Goal: Task Accomplishment & Management: Use online tool/utility

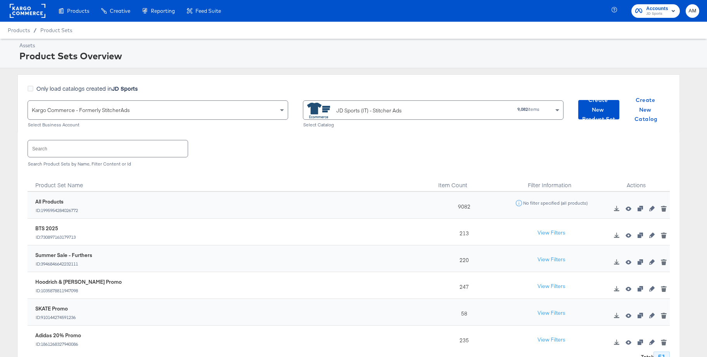
click at [31, 9] on rect at bounding box center [28, 11] width 36 height 14
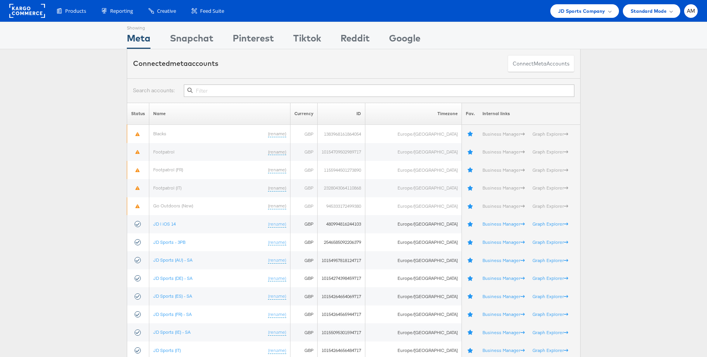
scroll to position [2, 0]
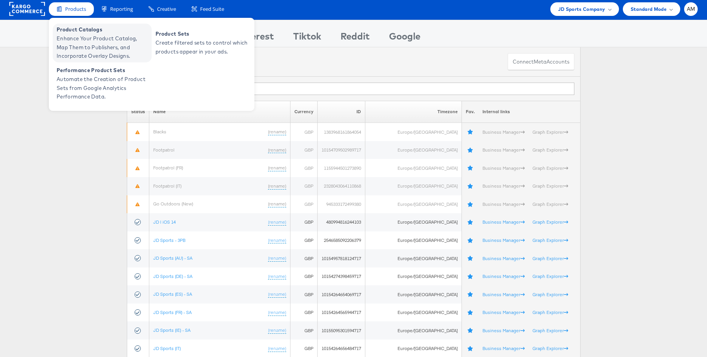
click at [75, 42] on span "Enhance Your Product Catalog, Map Them to Publishers, and Incorporate Overlay D…" at bounding box center [103, 47] width 93 height 26
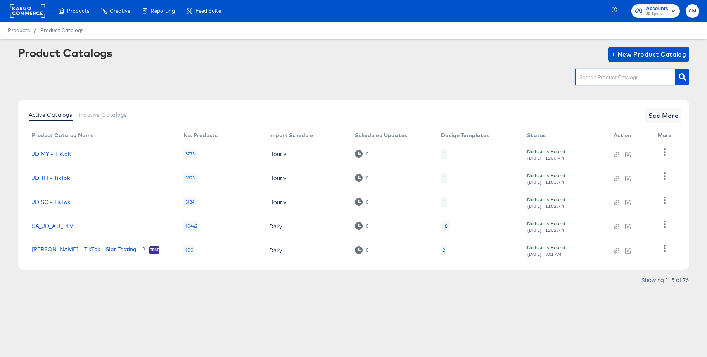
click at [583, 77] on input "text" at bounding box center [619, 77] width 83 height 9
type input "main"
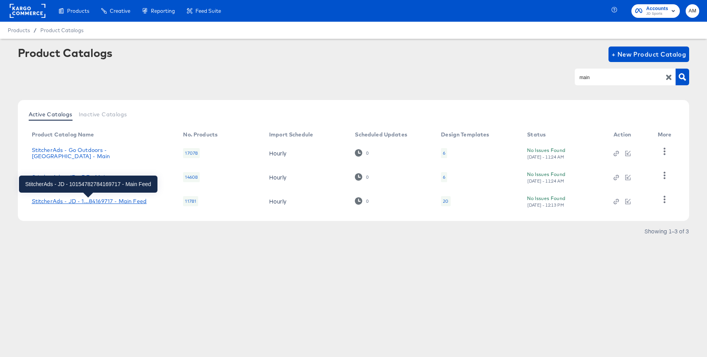
click at [117, 202] on div "StitcherAds - JD - 1...84169717 - Main Feed" at bounding box center [89, 201] width 115 height 6
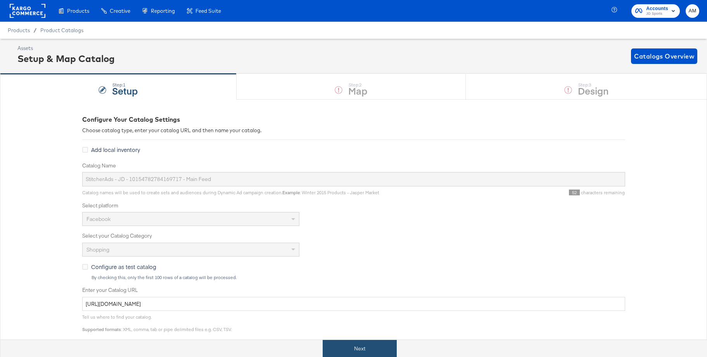
click at [362, 349] on button "Next" at bounding box center [360, 348] width 74 height 17
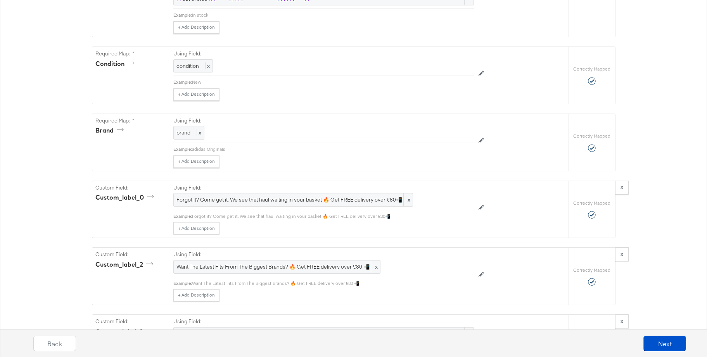
scroll to position [780, 0]
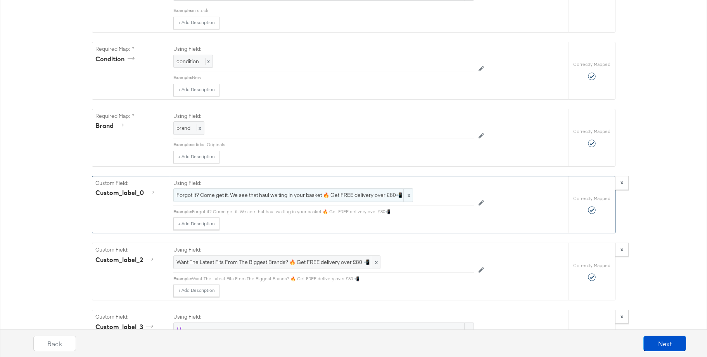
click at [338, 193] on span "Forgot it? Come get it. We see that haul waiting in your basket 🔥 Get FREE deli…" at bounding box center [292, 195] width 233 height 7
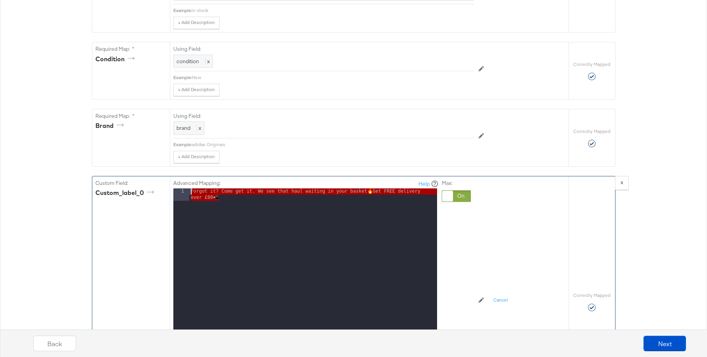
drag, startPoint x: 202, startPoint y: 196, endPoint x: 173, endPoint y: 187, distance: 29.9
click at [173, 187] on div "Advanced Mapping: Help 1 Forgot it? Come get it. We see that haul waiting in yo…" at bounding box center [305, 288] width 265 height 217
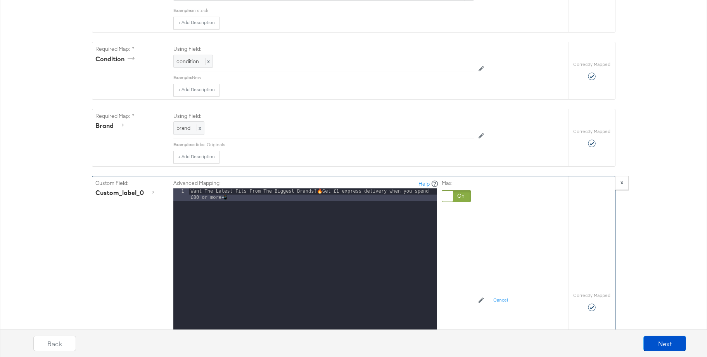
scroll to position [924, 0]
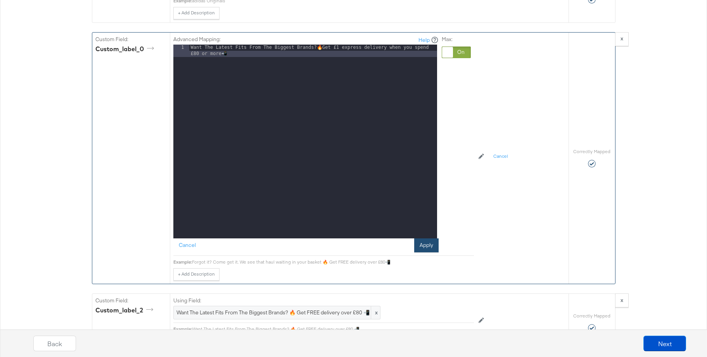
click at [421, 247] on button "Apply" at bounding box center [426, 245] width 24 height 14
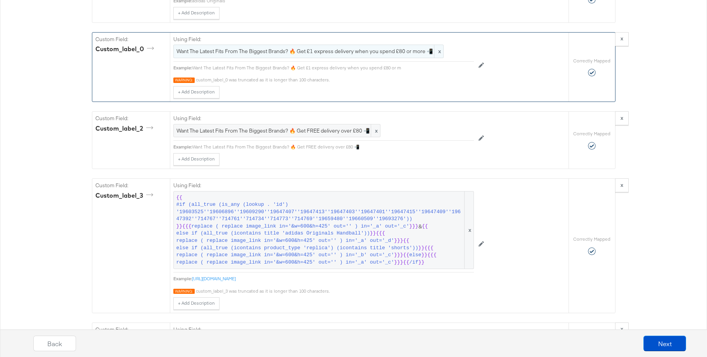
click at [345, 50] on span "Want The Latest Fits From The Biggest Brands? 🔥 Get £1 express delivery when yo…" at bounding box center [308, 51] width 264 height 7
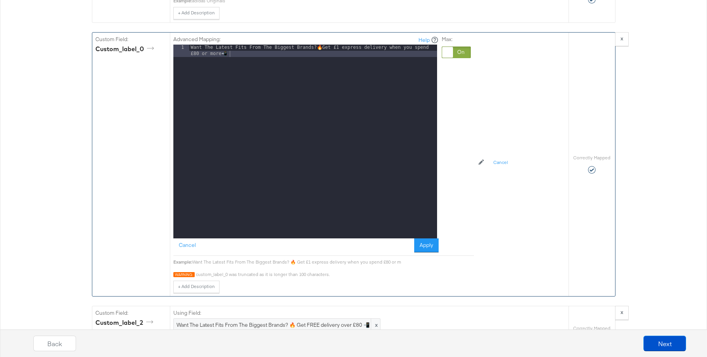
click at [328, 49] on div "Want The Latest Fits From The Biggest Brands? 🔥 Get £1 express delivery when yo…" at bounding box center [313, 154] width 248 height 219
click at [234, 59] on div "Want The Latest Fits From The Biggest Brands? Get £1 express delivery when you …" at bounding box center [313, 154] width 248 height 219
click at [431, 243] on button "Apply" at bounding box center [426, 245] width 24 height 14
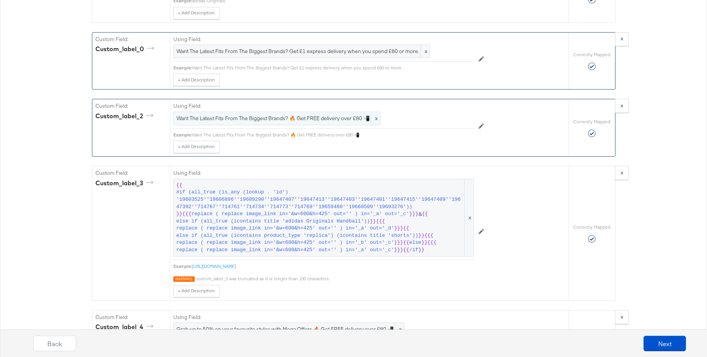
click at [282, 117] on span "Want The Latest Fits From The Biggest Brands? 🔥 Get FREE delivery over £80 📲" at bounding box center [276, 118] width 201 height 7
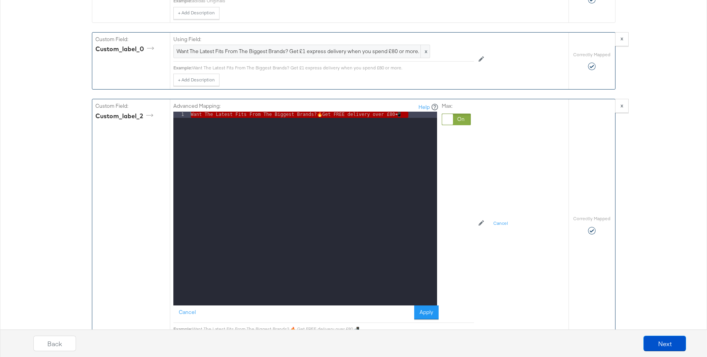
drag, startPoint x: 375, startPoint y: 115, endPoint x: 140, endPoint y: 105, distance: 236.0
click at [140, 105] on div "Custom Field: custom_label_2 Advanced Mapping: Help 1 Want The Latest Fits From…" at bounding box center [330, 224] width 476 height 251
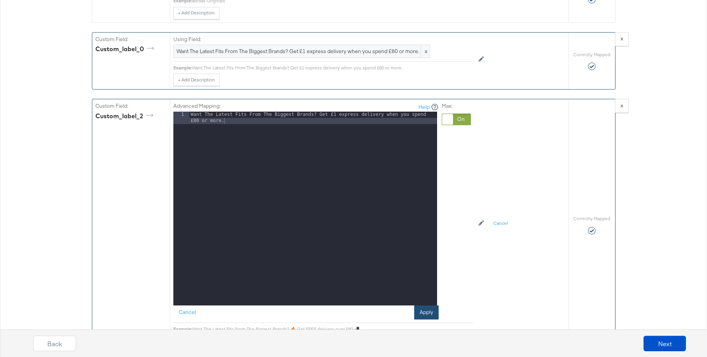
click at [429, 314] on button "Apply" at bounding box center [426, 313] width 24 height 14
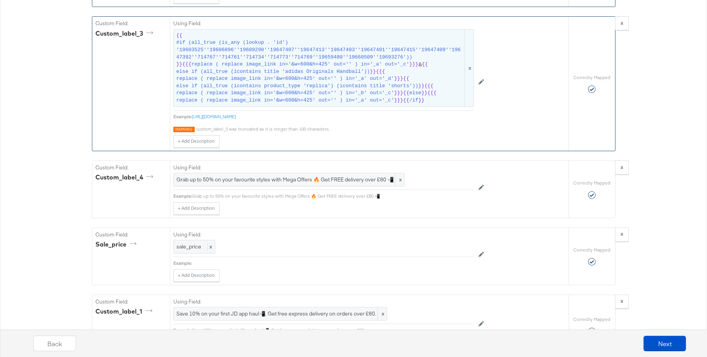
scroll to position [1072, 0]
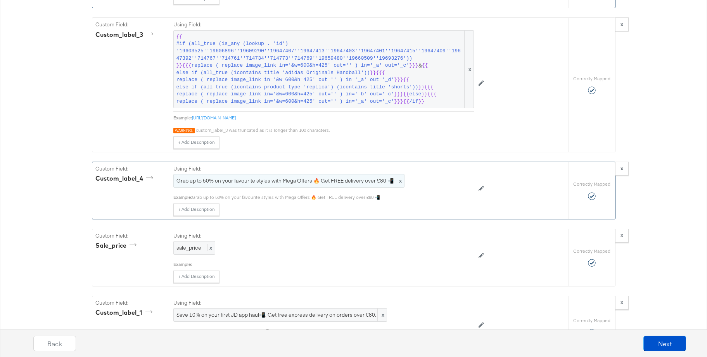
click at [276, 183] on span "Grab up to 50% on your favourite styles with Mega Offers 🔥 Get FREE delivery ov…" at bounding box center [288, 180] width 225 height 7
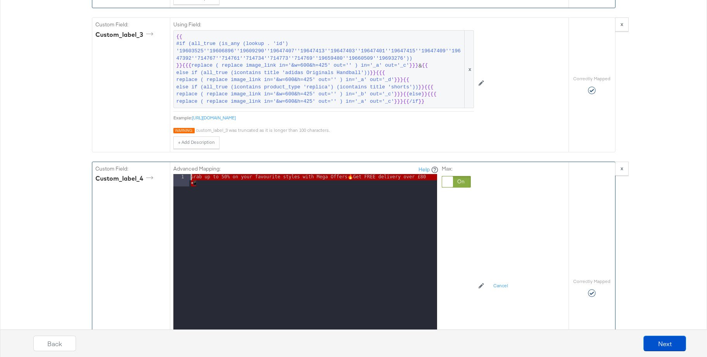
drag, startPoint x: 227, startPoint y: 188, endPoint x: 175, endPoint y: 178, distance: 52.9
click at [175, 178] on div "1 Grab up to 50% on your favourite styles with Mega Offers 🔥 Get FREE delivery …" at bounding box center [305, 271] width 264 height 194
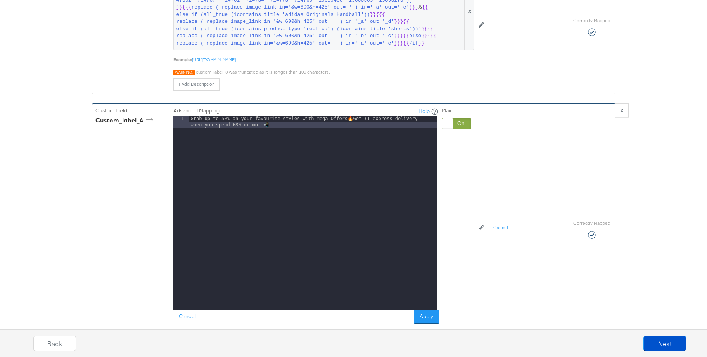
scroll to position [1159, 0]
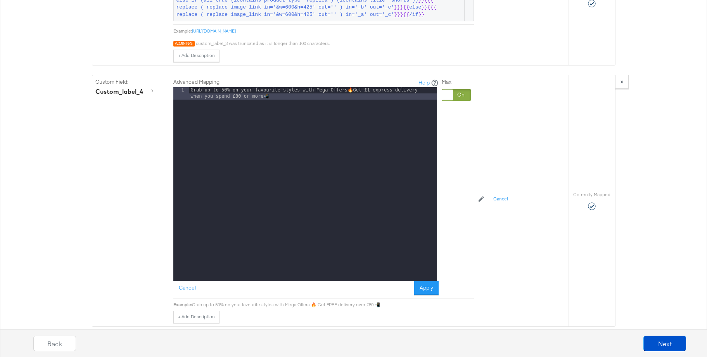
drag, startPoint x: 425, startPoint y: 291, endPoint x: 421, endPoint y: 286, distance: 6.4
click at [425, 291] on button "Apply" at bounding box center [426, 288] width 24 height 14
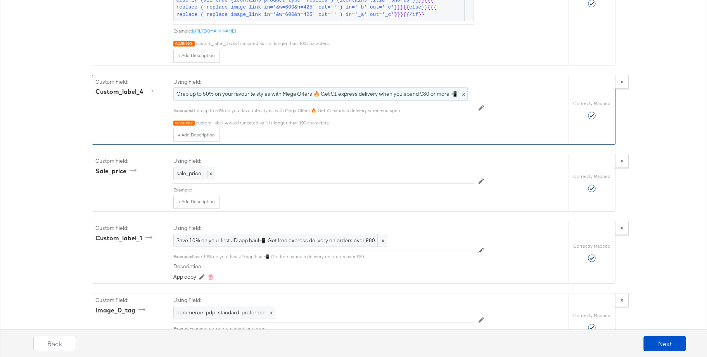
click at [355, 93] on span "Grab up to 50% on your favourite styles with Mega Offers 🔥 Get £1 express deliv…" at bounding box center [320, 93] width 288 height 7
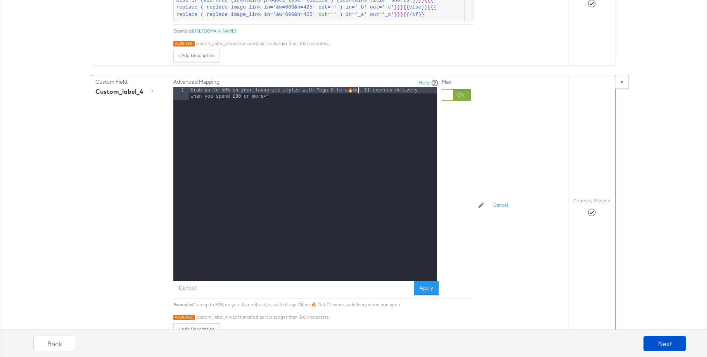
click at [358, 92] on div "Grab up to 50% on your favourite styles with Mega Offers 🔥 Get £1 express deliv…" at bounding box center [313, 196] width 248 height 219
click at [286, 99] on div "Grab up to 50% on your favourite styles with Mega Offers and get £1 express del…" at bounding box center [313, 196] width 248 height 219
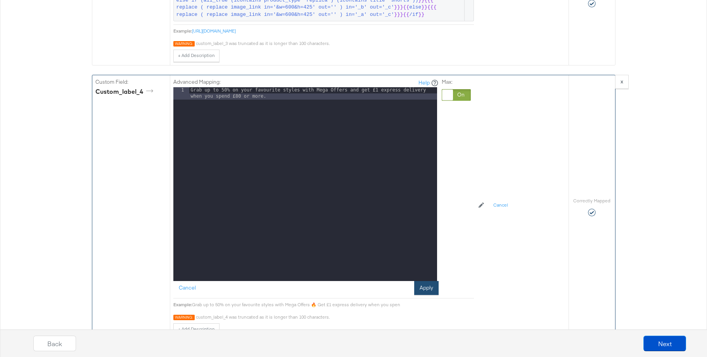
click at [421, 287] on button "Apply" at bounding box center [426, 288] width 24 height 14
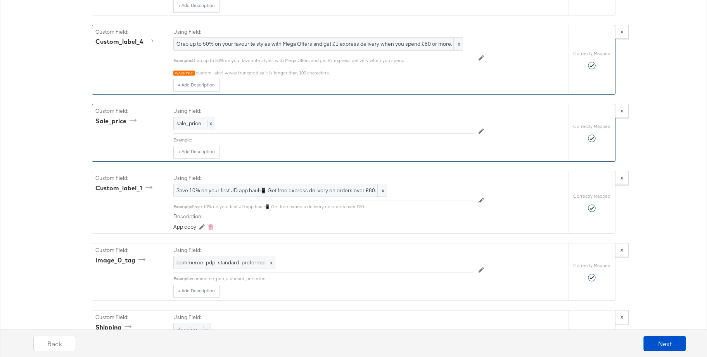
scroll to position [1244, 0]
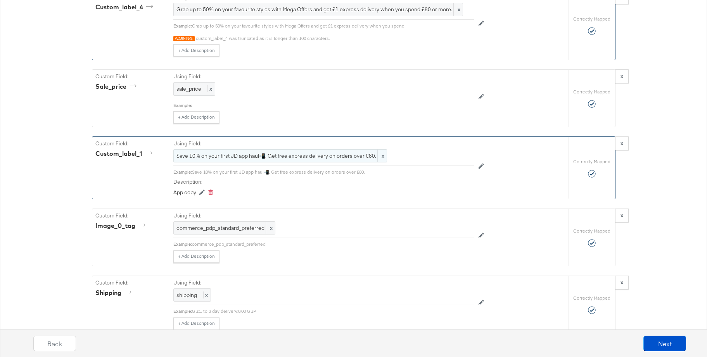
click at [262, 153] on span "Save 10% on your first JD app haul📲. Get free express delivery on orders over £…" at bounding box center [279, 155] width 207 height 7
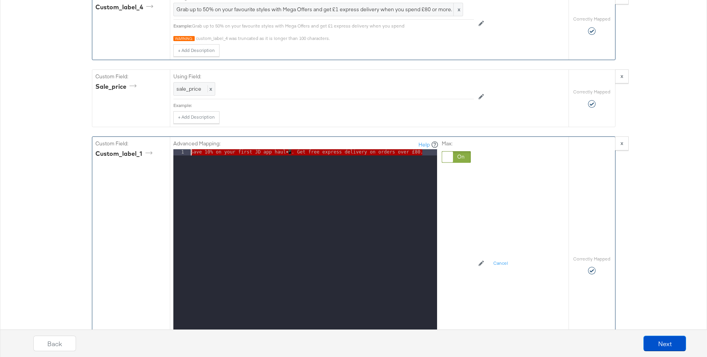
drag, startPoint x: 427, startPoint y: 156, endPoint x: 169, endPoint y: 145, distance: 257.7
click at [170, 145] on div "Advanced Mapping: Help 1 Save 10% on your first JD app haul 📲 . Get free expres…" at bounding box center [369, 265] width 399 height 256
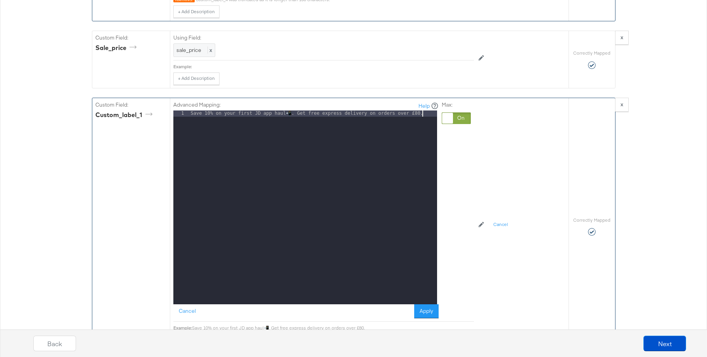
scroll to position [1326, 0]
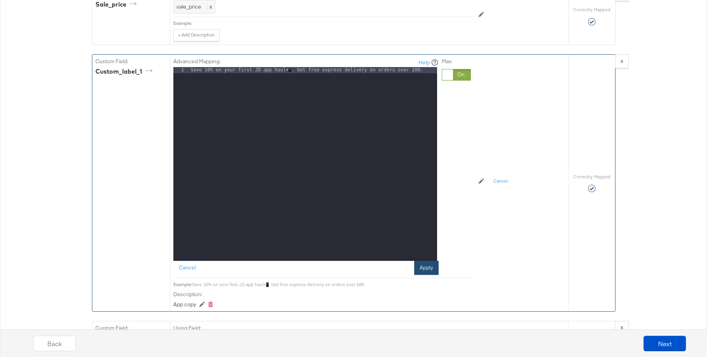
click at [430, 267] on button "Apply" at bounding box center [426, 268] width 24 height 14
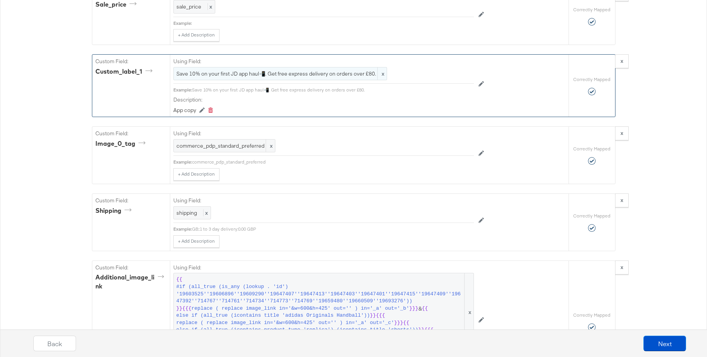
click at [268, 73] on span "Save 10% on your first JD app haul📲. Get free express delivery on orders over £…" at bounding box center [279, 73] width 207 height 7
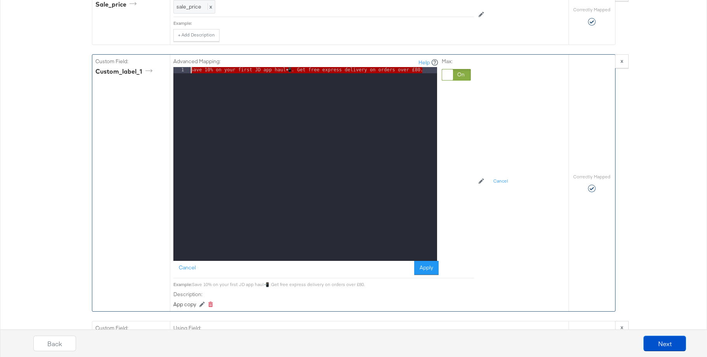
drag, startPoint x: 429, startPoint y: 73, endPoint x: 141, endPoint y: 71, distance: 288.5
click at [141, 71] on div "Custom Field: custom_label_1 Advanced Mapping: Help 1 Save 10% on your first JD…" at bounding box center [330, 183] width 476 height 256
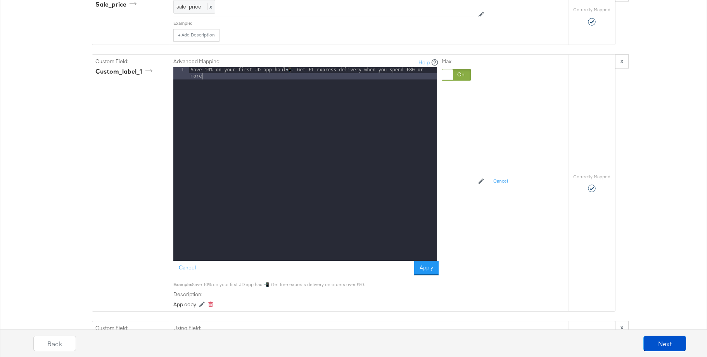
click at [425, 267] on button "Apply" at bounding box center [426, 268] width 24 height 14
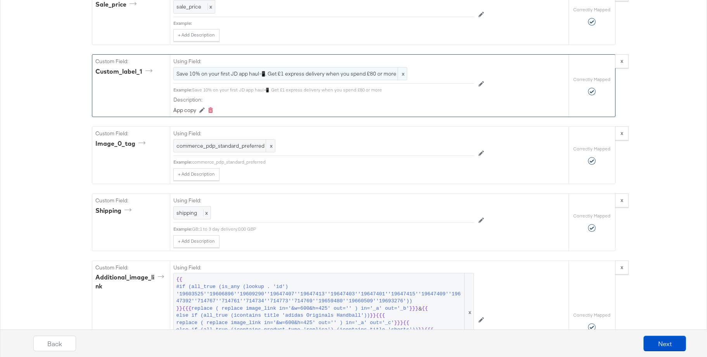
click at [364, 75] on span "Save 10% on your first JD app haul📲. Get £1 express delivery when you spend £80…" at bounding box center [290, 73] width 228 height 7
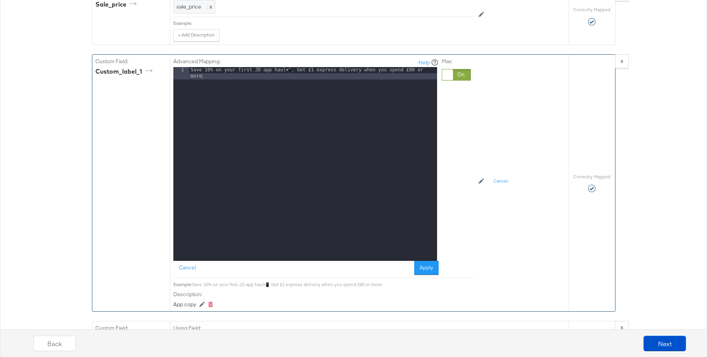
click at [204, 74] on div "Save 10% on your first JD app haul 📲 . Get £1 express delivery when you spend £…" at bounding box center [313, 176] width 248 height 219
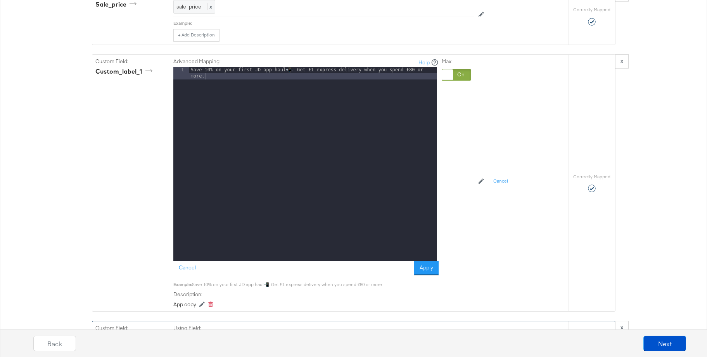
drag, startPoint x: 419, startPoint y: 263, endPoint x: 413, endPoint y: 179, distance: 84.3
click at [419, 263] on button "Apply" at bounding box center [426, 268] width 24 height 14
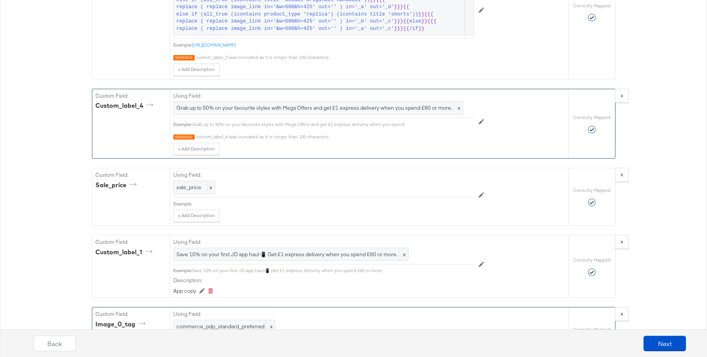
scroll to position [1120, 0]
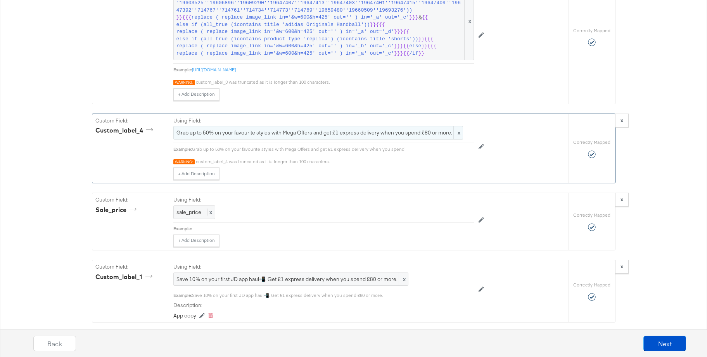
click at [286, 130] on span "Grab up to 50% on your favourite styles with Mega Offers and get £1 express del…" at bounding box center [317, 132] width 283 height 7
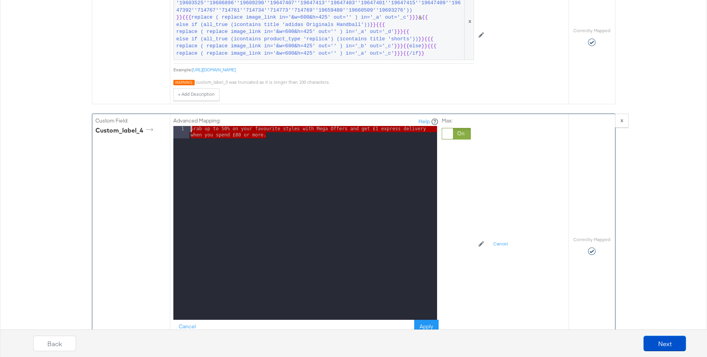
drag, startPoint x: 277, startPoint y: 139, endPoint x: 164, endPoint y: 124, distance: 113.8
click at [164, 124] on div "Custom Field: custom_label_4 Advanced Mapping: Help 1 Grab up to 50% on your fa…" at bounding box center [330, 246] width 476 height 264
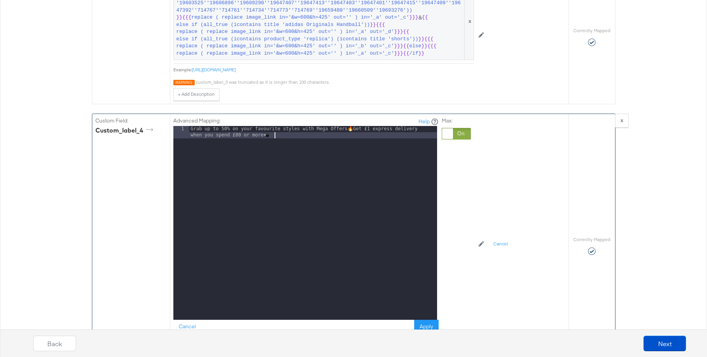
click at [302, 131] on div "Grab up to 50% on your favourite styles with Mega Offers 🔥 Get £1 express deliv…" at bounding box center [313, 235] width 248 height 219
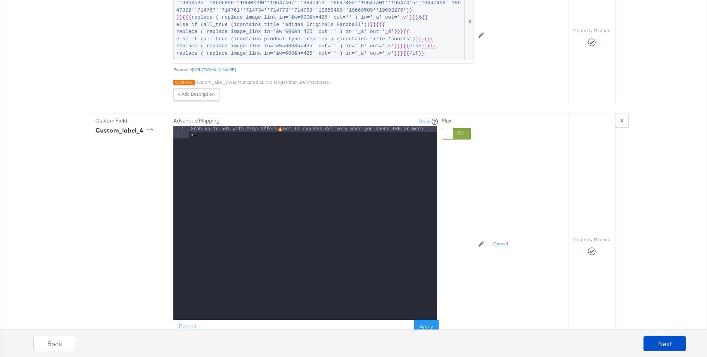
click at [426, 326] on div "Back Next" at bounding box center [359, 340] width 707 height 33
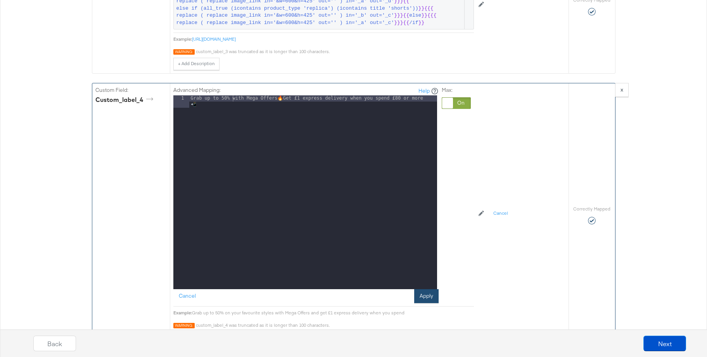
scroll to position [1150, 0]
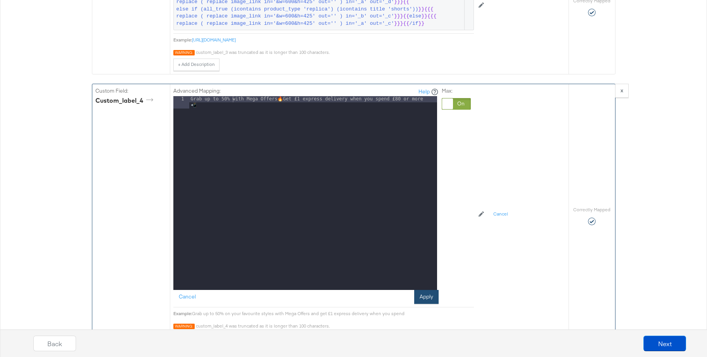
click at [425, 294] on button "Apply" at bounding box center [426, 297] width 24 height 14
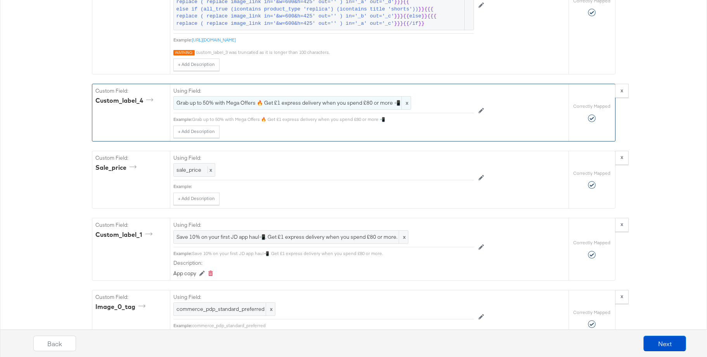
click at [306, 104] on span "Grab up to 50% with Mega Offers 🔥 Get £1 express delivery when you spend £80 or…" at bounding box center [291, 102] width 231 height 7
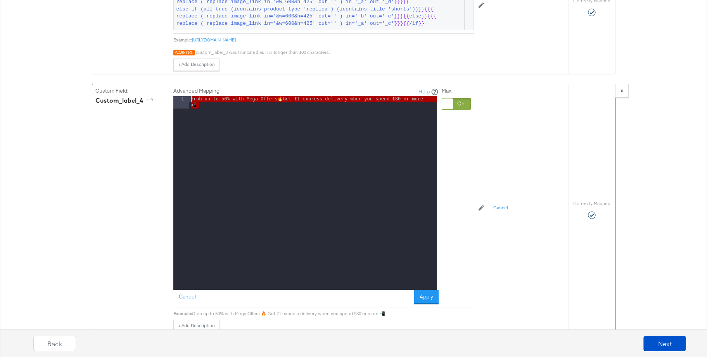
drag, startPoint x: 195, startPoint y: 106, endPoint x: 171, endPoint y: 97, distance: 25.6
click at [168, 95] on div "Custom Field: custom_label_4 Advanced Mapping: Help 1 Grab up to 50% with Mega …" at bounding box center [330, 209] width 476 height 251
click at [425, 297] on button "Apply" at bounding box center [426, 297] width 24 height 14
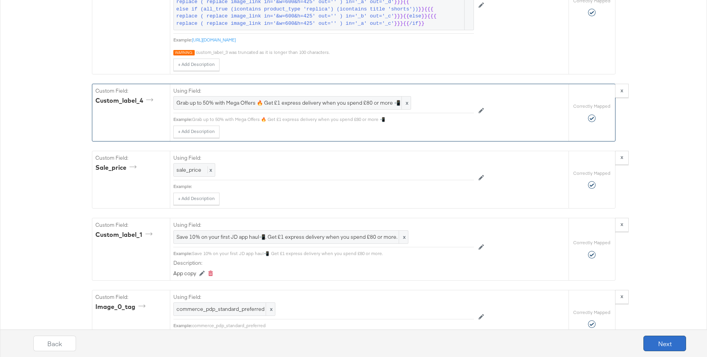
click at [658, 344] on button "Next" at bounding box center [664, 344] width 43 height 16
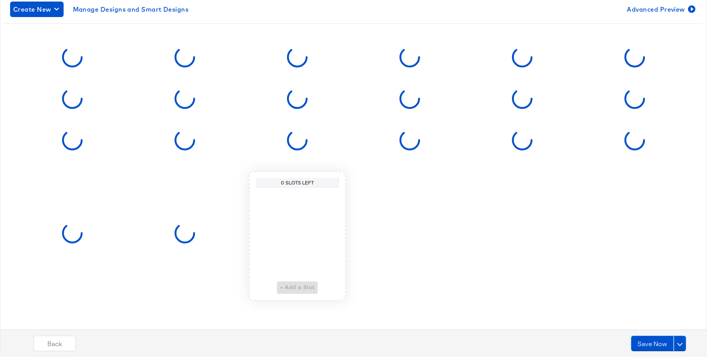
scroll to position [0, 0]
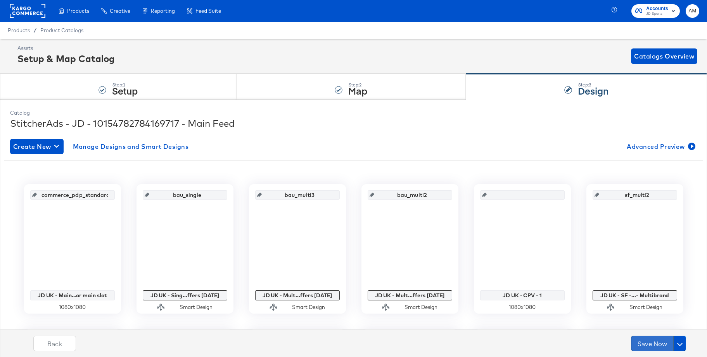
click at [644, 347] on button "Save Now" at bounding box center [652, 344] width 43 height 16
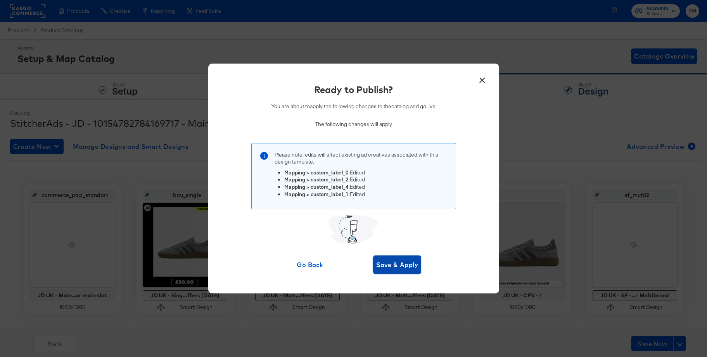
click at [396, 268] on span "Save & Apply" at bounding box center [397, 264] width 42 height 11
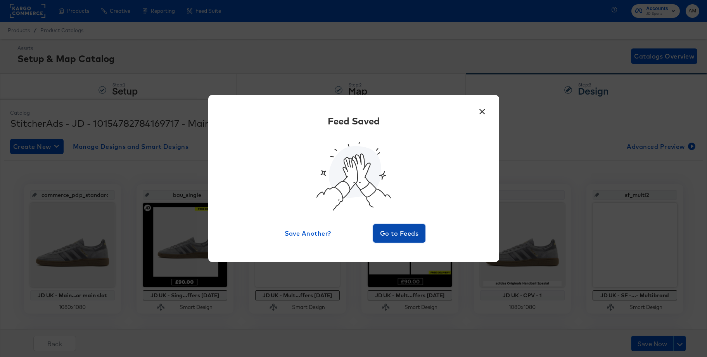
click at [394, 236] on span "Go to Feeds" at bounding box center [399, 233] width 47 height 11
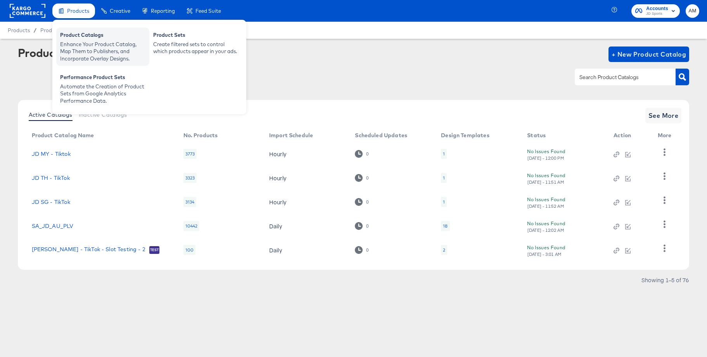
click at [83, 41] on div "Enhance Your Product Catalog, Map Them to Publishers, and Incorporate Overlay D…" at bounding box center [102, 52] width 85 height 22
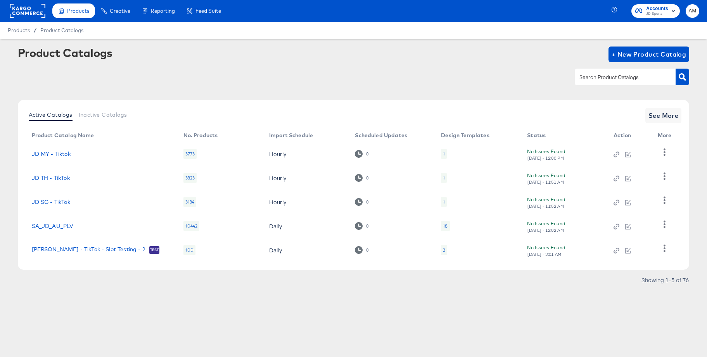
click at [605, 77] on input "text" at bounding box center [619, 77] width 83 height 9
type input "main"
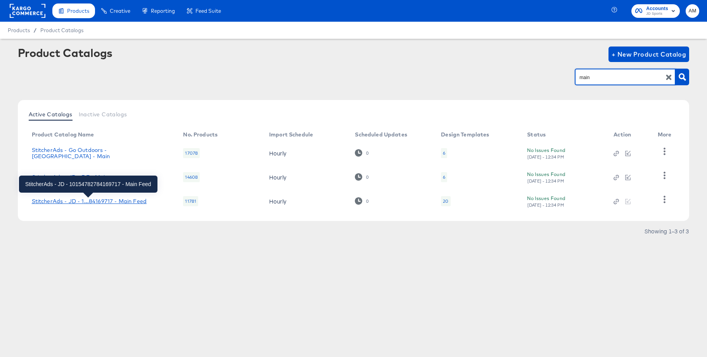
click at [126, 198] on div "StitcherAds - JD - 1...84169717 - Main Feed" at bounding box center [89, 201] width 115 height 6
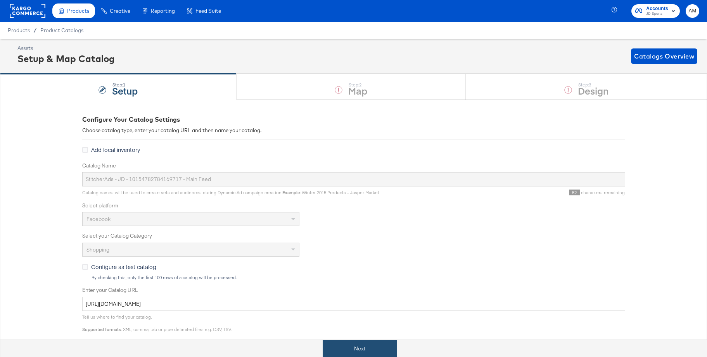
click at [369, 350] on button "Next" at bounding box center [360, 348] width 74 height 17
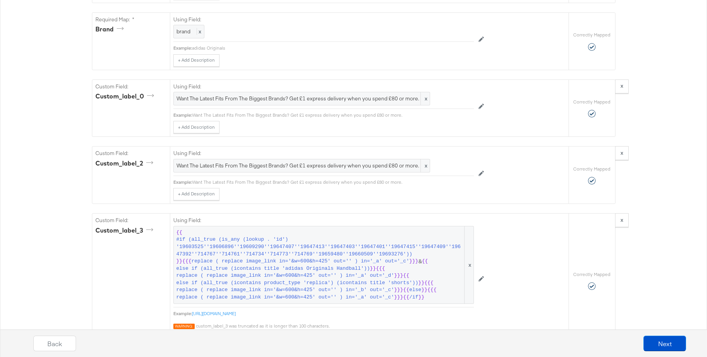
scroll to position [876, 0]
click at [220, 101] on span "Want The Latest Fits From The Biggest Brands? Get £1 express delivery when you …" at bounding box center [301, 98] width 250 height 7
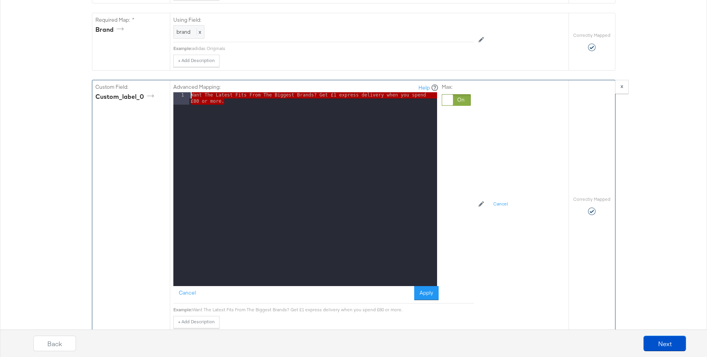
drag, startPoint x: 228, startPoint y: 109, endPoint x: 177, endPoint y: 93, distance: 53.6
click at [177, 93] on div "1 Want The Latest Fits From The Biggest Brands? Get £1 express delivery when yo…" at bounding box center [305, 189] width 264 height 194
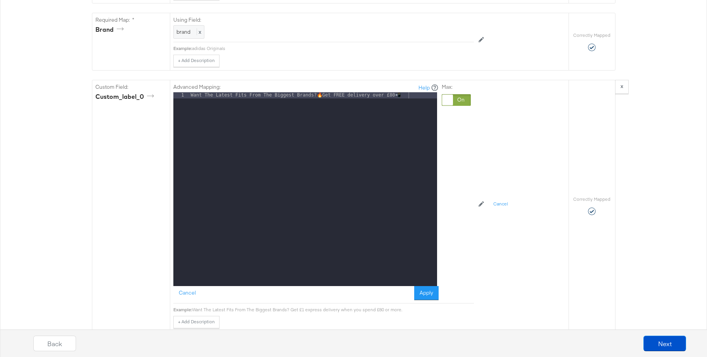
drag, startPoint x: 430, startPoint y: 293, endPoint x: 389, endPoint y: 265, distance: 49.6
click at [430, 293] on button "Apply" at bounding box center [426, 293] width 24 height 14
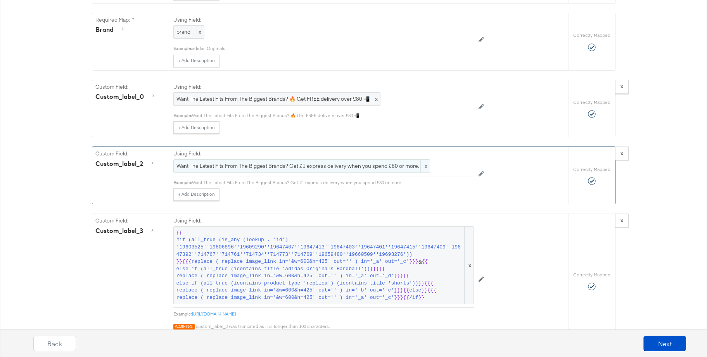
click at [257, 167] on span "Want The Latest Fits From The Biggest Brands? Get £1 express delivery when you …" at bounding box center [301, 165] width 250 height 7
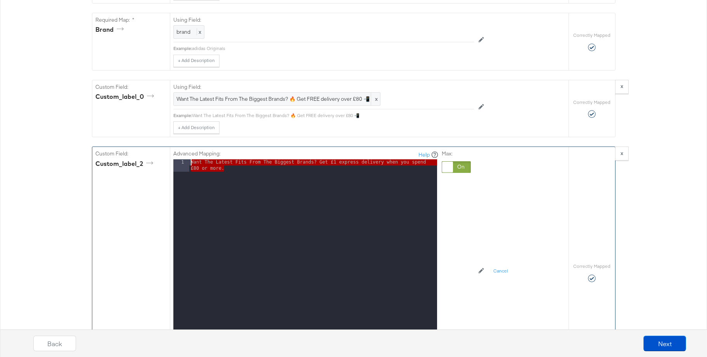
drag, startPoint x: 240, startPoint y: 178, endPoint x: 175, endPoint y: 157, distance: 68.3
click at [175, 157] on div "Advanced Mapping: Help 1 Want The Latest Fits From The Biggest Brands? Get £1 e…" at bounding box center [305, 258] width 265 height 217
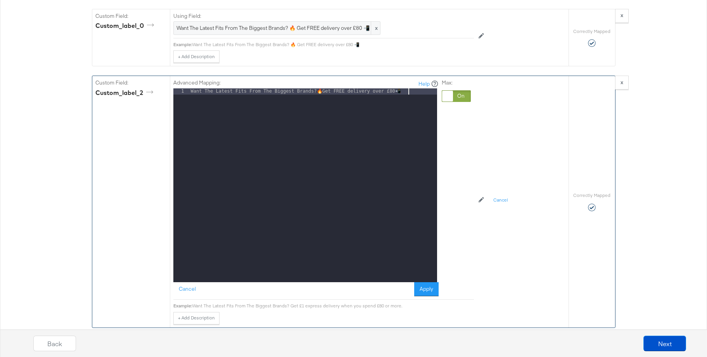
scroll to position [1005, 0]
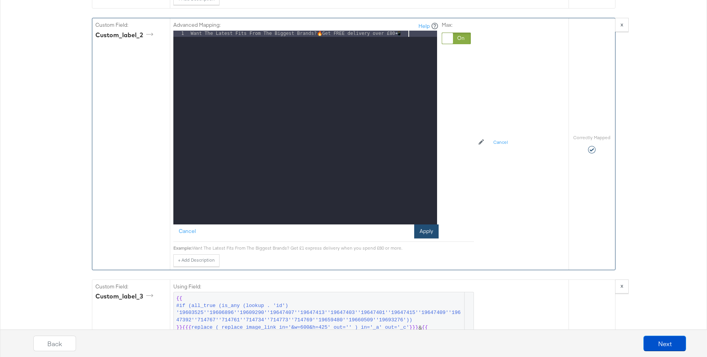
click at [425, 233] on button "Apply" at bounding box center [426, 232] width 24 height 14
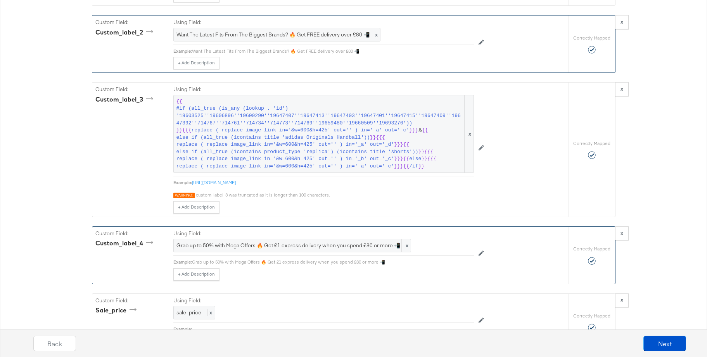
scroll to position [1059, 0]
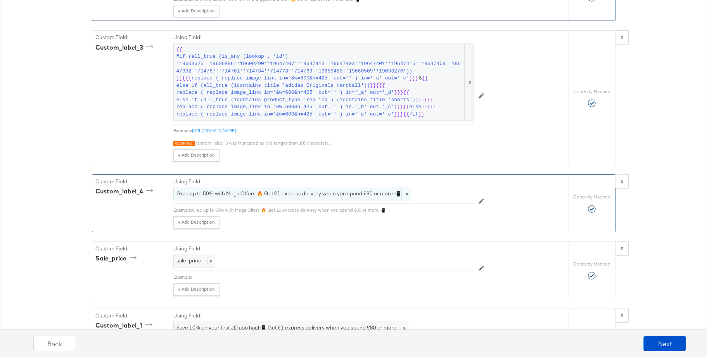
click at [325, 195] on span "Grab up to 50% with Mega Offers 🔥 Get £1 express delivery when you spend £80 or…" at bounding box center [291, 193] width 231 height 7
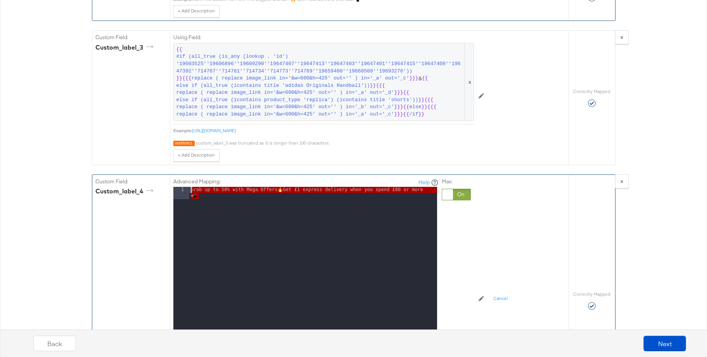
drag, startPoint x: 202, startPoint y: 199, endPoint x: 167, endPoint y: 185, distance: 37.4
click at [167, 185] on div "Custom Field: custom_label_4 Advanced Mapping: Help 1 Grab up to 50% with Mega …" at bounding box center [330, 300] width 476 height 251
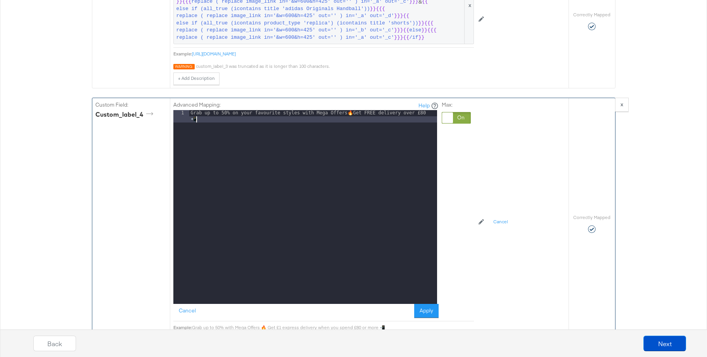
scroll to position [1142, 0]
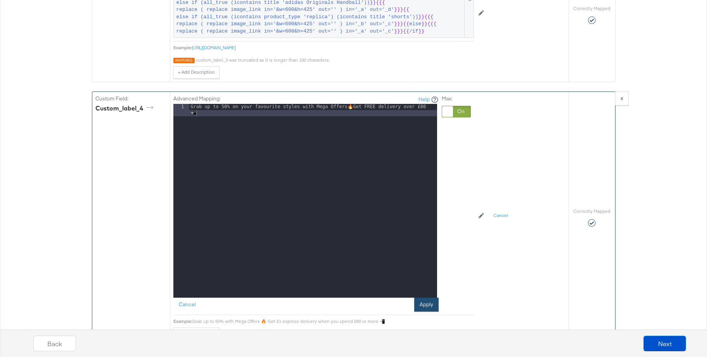
click at [425, 307] on button "Apply" at bounding box center [426, 305] width 24 height 14
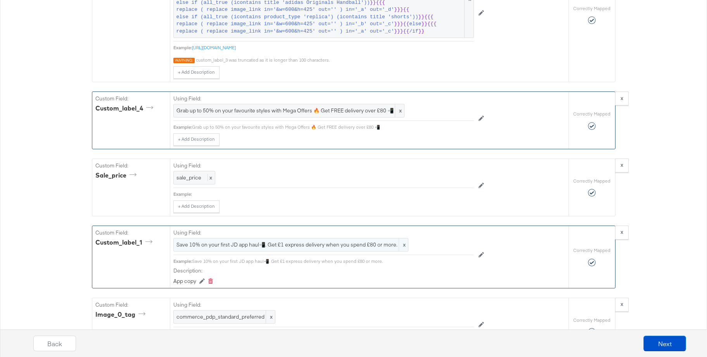
click at [280, 246] on span "Save 10% on your first JD app haul📲. Get £1 express delivery when you spend £80…" at bounding box center [290, 244] width 229 height 7
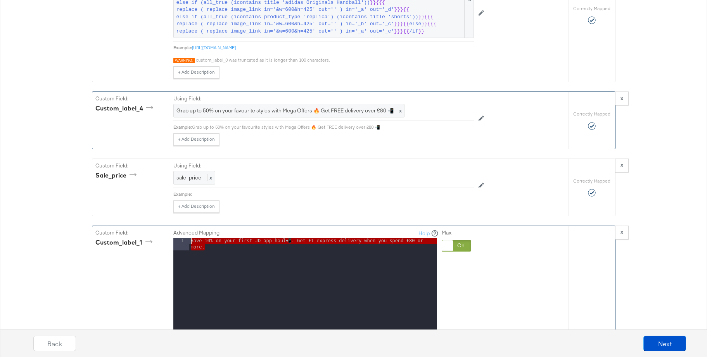
drag, startPoint x: 211, startPoint y: 250, endPoint x: 174, endPoint y: 237, distance: 39.6
click at [174, 237] on div "Advanced Mapping: Help 1 Save 10% on your first JD app haul 📲 . Get £1 express …" at bounding box center [305, 337] width 265 height 217
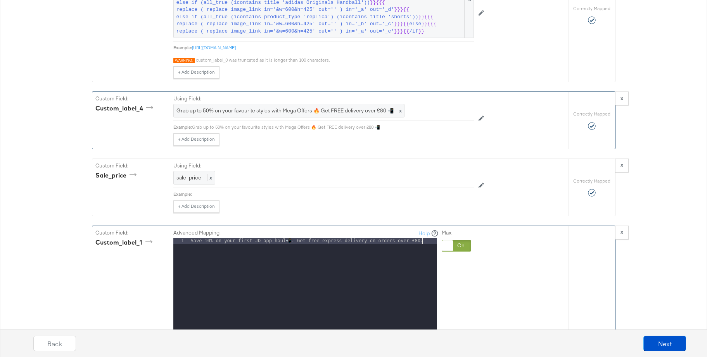
scroll to position [1321, 0]
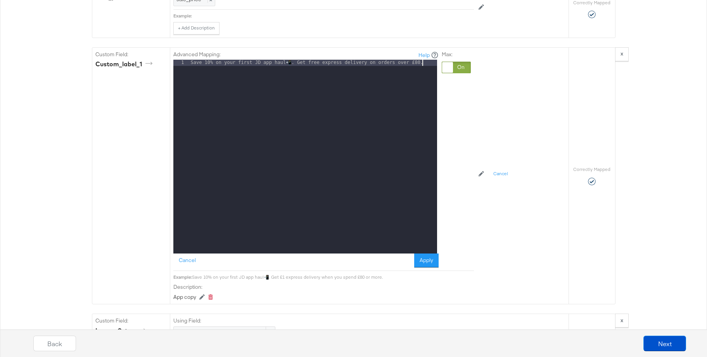
drag, startPoint x: 420, startPoint y: 261, endPoint x: 416, endPoint y: 260, distance: 4.0
click at [420, 261] on button "Apply" at bounding box center [426, 261] width 24 height 14
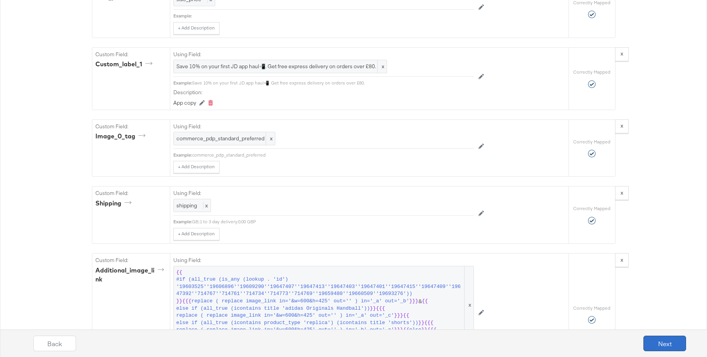
click at [668, 348] on button "Next" at bounding box center [664, 344] width 43 height 16
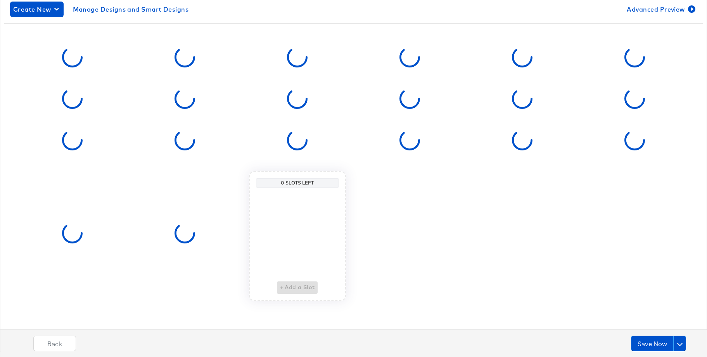
scroll to position [0, 0]
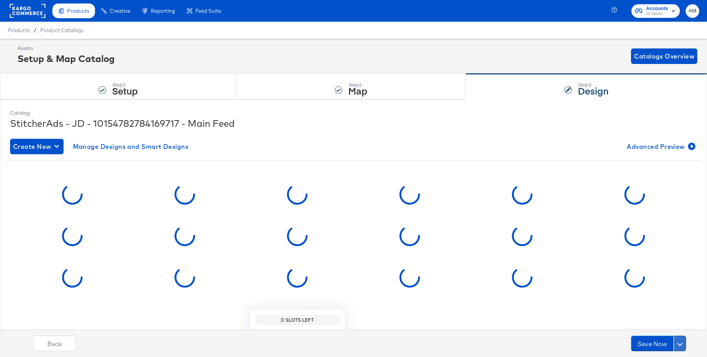
click at [682, 344] on button at bounding box center [680, 344] width 12 height 16
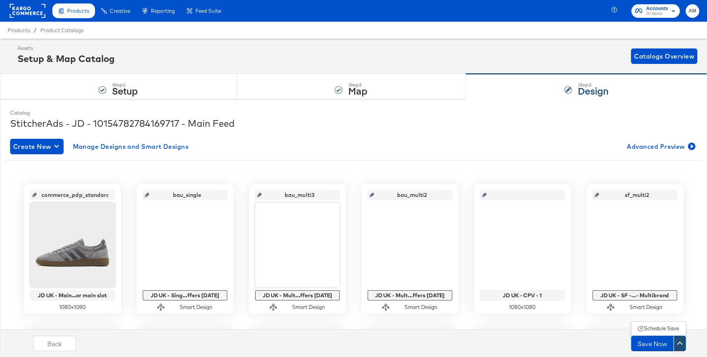
click at [655, 328] on div "Schedule Save" at bounding box center [661, 328] width 35 height 7
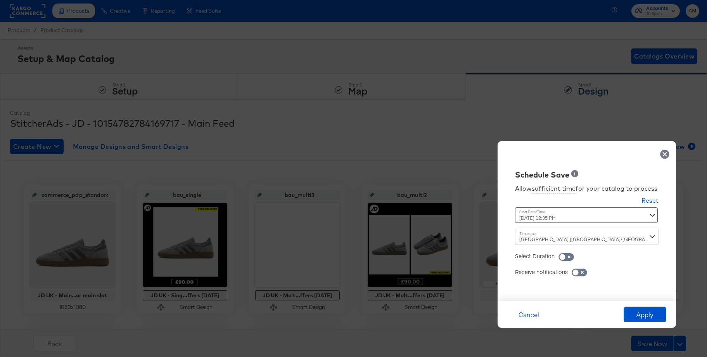
click at [534, 216] on div "August 14th 2025 12:35 PM ‹ August 2025 › Su Mo Tu We Th Fr Sa 27 28 29 30 31 1…" at bounding box center [567, 215] width 105 height 16
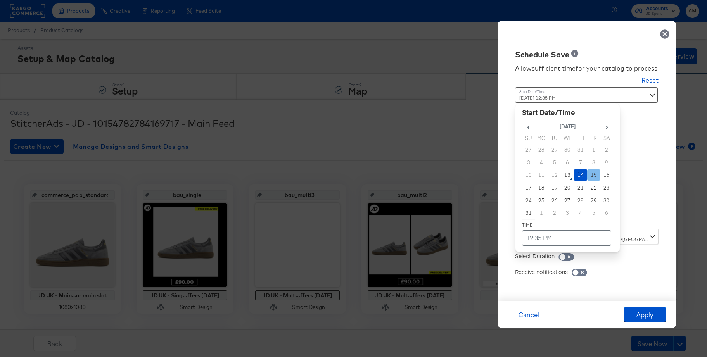
click at [593, 173] on td "15" at bounding box center [593, 175] width 13 height 13
click at [535, 238] on td "12:35 PM" at bounding box center [566, 238] width 89 height 16
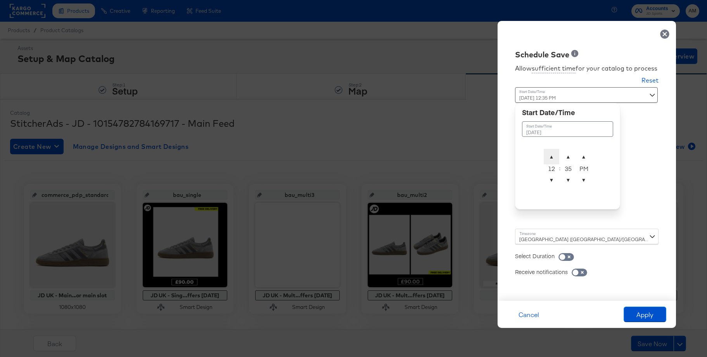
click at [550, 158] on span "▲" at bounding box center [552, 157] width 16 height 16
click at [568, 159] on span "▲" at bounding box center [568, 157] width 16 height 16
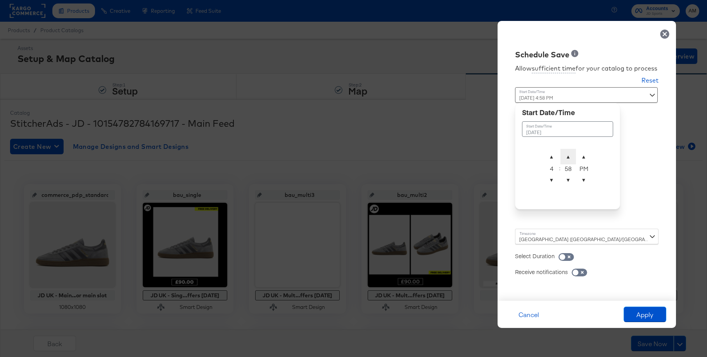
scroll to position [2, 0]
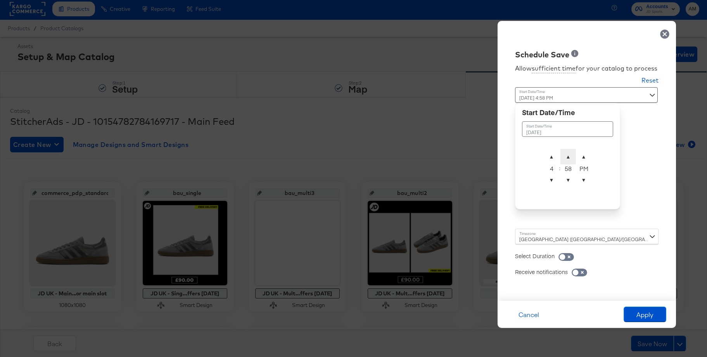
click at [568, 159] on span "▲" at bounding box center [568, 157] width 16 height 16
type input "August 15th 2025 4:59 PM"
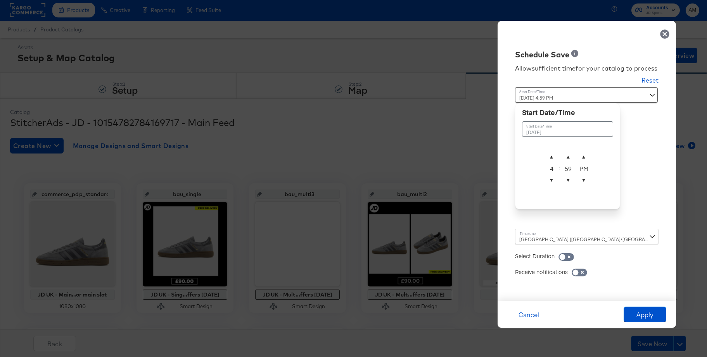
scroll to position [0, 0]
click at [623, 156] on div "Schedule Save Allow sufficient time for your catalog to process Reset Time : Au…" at bounding box center [586, 161] width 178 height 280
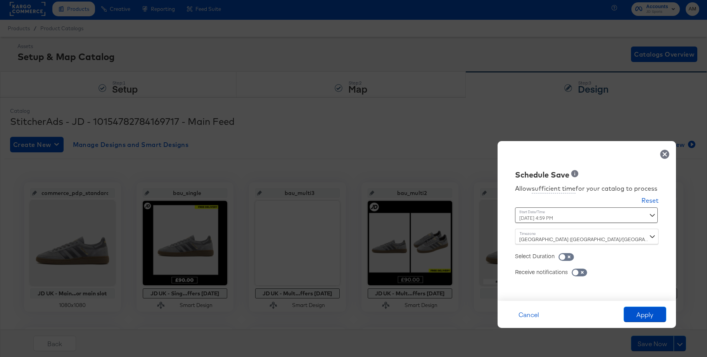
scroll to position [2, 0]
click at [642, 313] on button "Apply" at bounding box center [645, 315] width 43 height 16
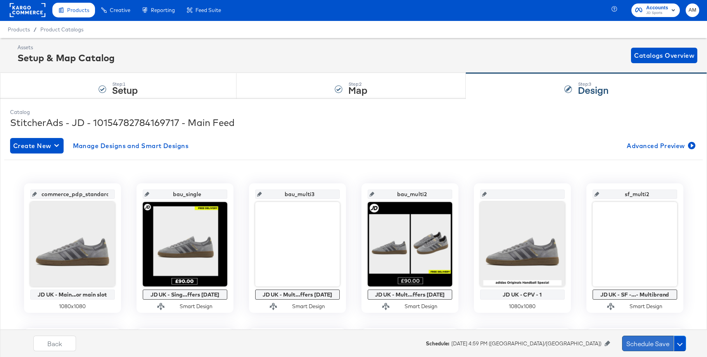
scroll to position [2, 0]
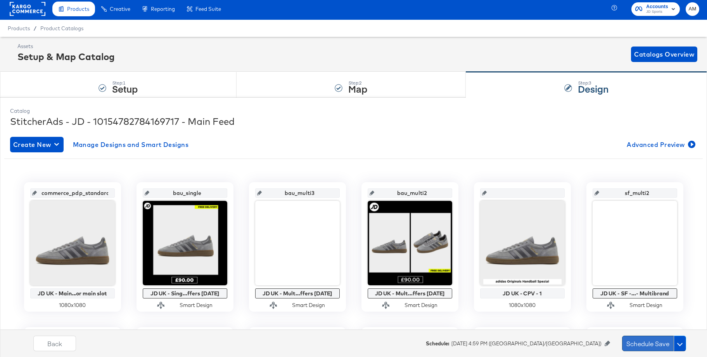
click at [642, 342] on button "Schedule Save" at bounding box center [648, 344] width 52 height 16
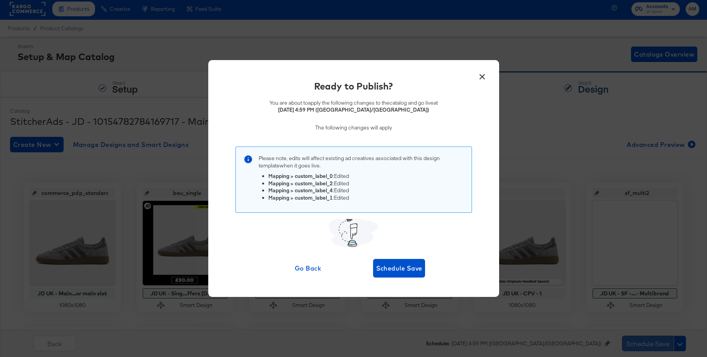
scroll to position [0, 0]
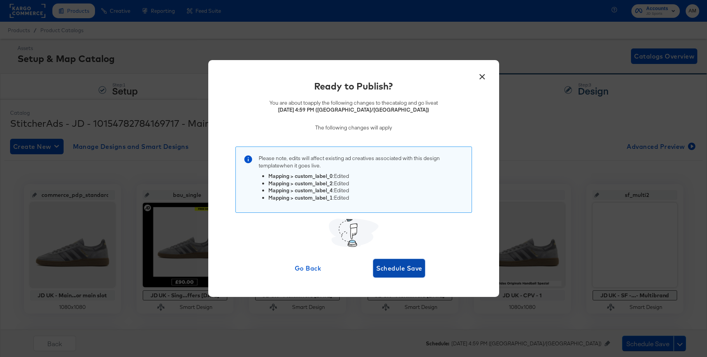
click at [416, 268] on span "Schedule Save" at bounding box center [399, 268] width 46 height 11
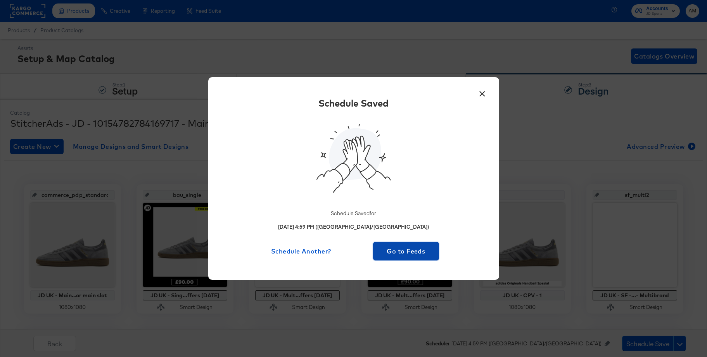
click at [400, 246] on span "Go to Feeds" at bounding box center [406, 251] width 60 height 11
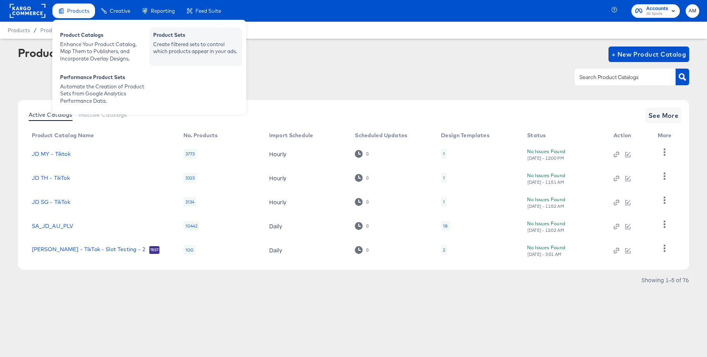
click at [185, 40] on div "Product Sets" at bounding box center [195, 35] width 85 height 9
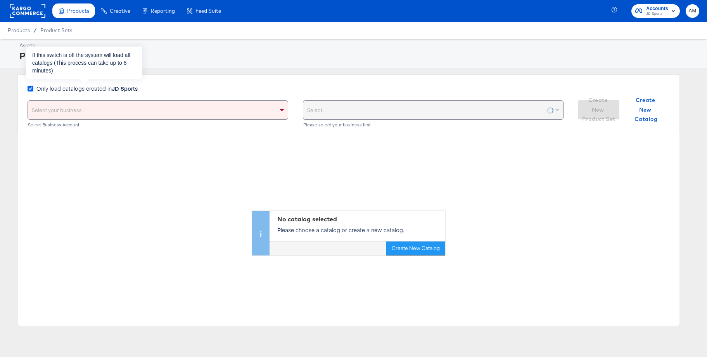
click at [30, 88] on icon at bounding box center [31, 89] width 6 height 6
click at [0, 0] on input "Only load catalogs created in JD Sports" at bounding box center [0, 0] width 0 height 0
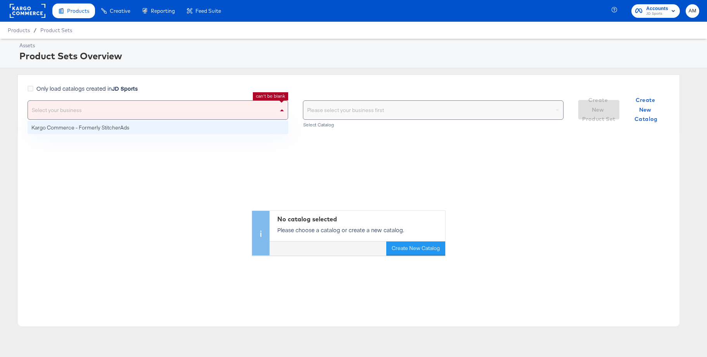
click at [59, 107] on div "Select your business" at bounding box center [158, 110] width 260 height 19
drag, startPoint x: 58, startPoint y: 130, endPoint x: 97, endPoint y: 131, distance: 38.8
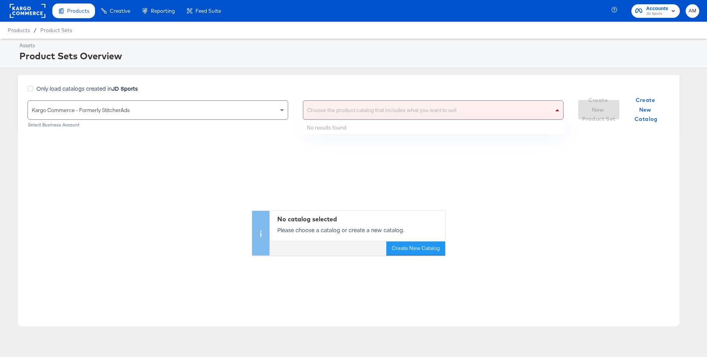
click at [375, 107] on div "Choose the product catalog that includes what you want to sell" at bounding box center [433, 110] width 260 height 19
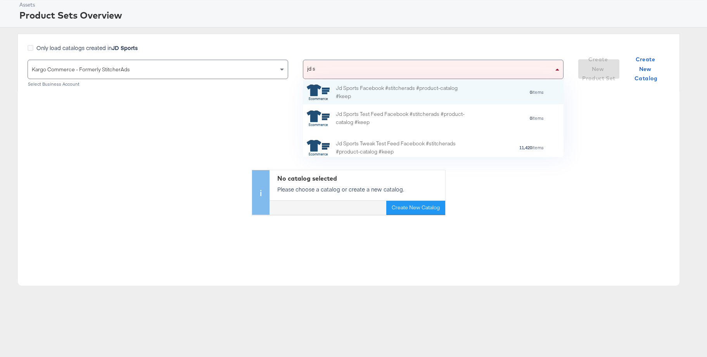
type input "jd"
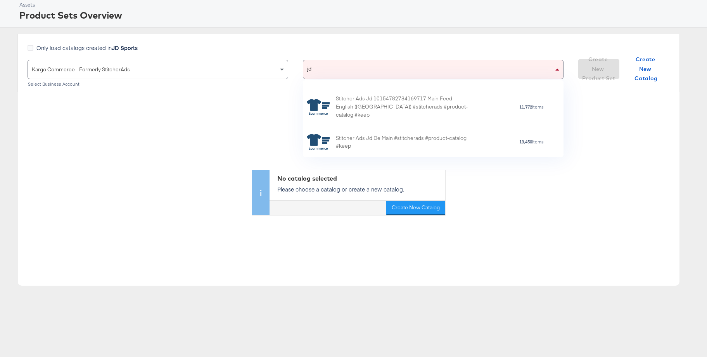
scroll to position [637, 0]
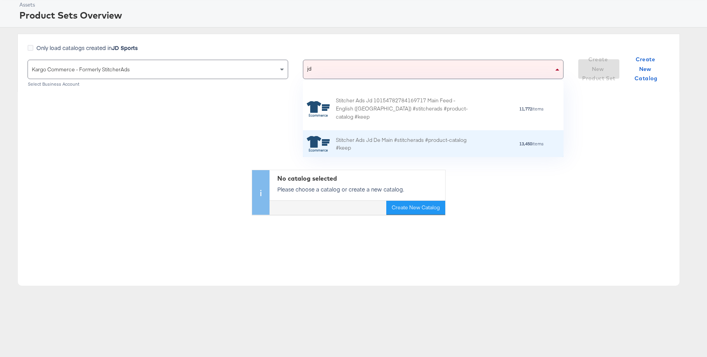
click at [398, 138] on div "Stitcher Ads Jd De Main #stitcherads #product-catalog #keep" at bounding box center [404, 144] width 136 height 16
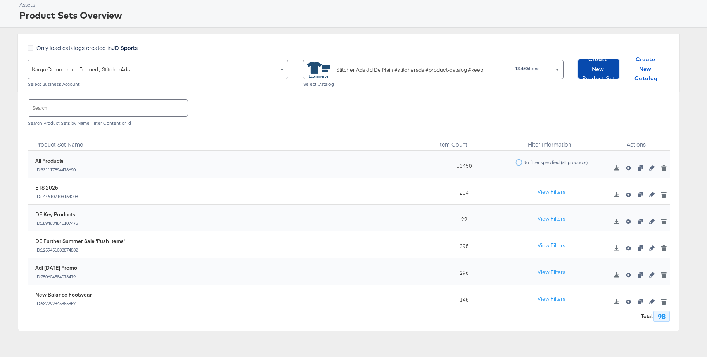
click at [605, 67] on span "Create New Product Set" at bounding box center [598, 69] width 35 height 29
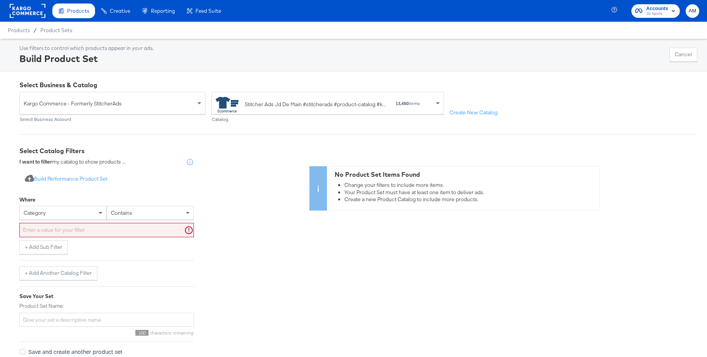
click at [78, 213] on div "category" at bounding box center [63, 212] width 86 height 13
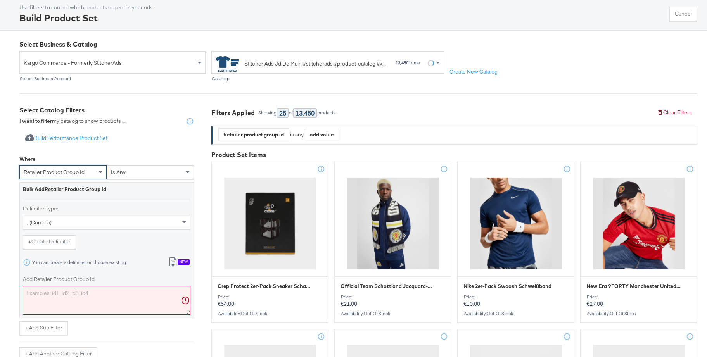
scroll to position [76, 0]
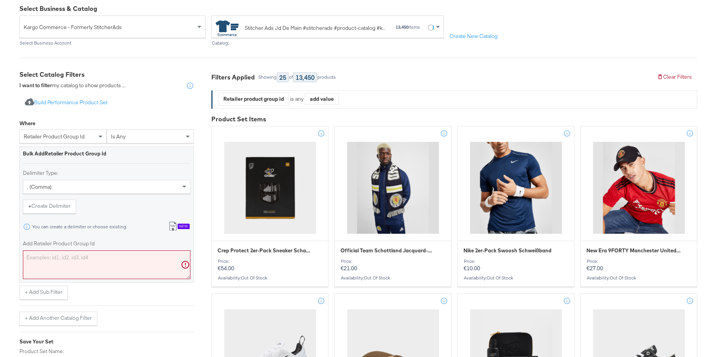
click at [184, 226] on div "New" at bounding box center [184, 226] width 12 height 5
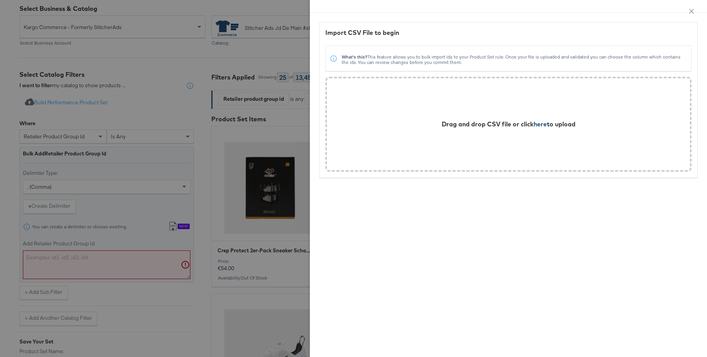
click at [542, 125] on span "here" at bounding box center [540, 124] width 13 height 8
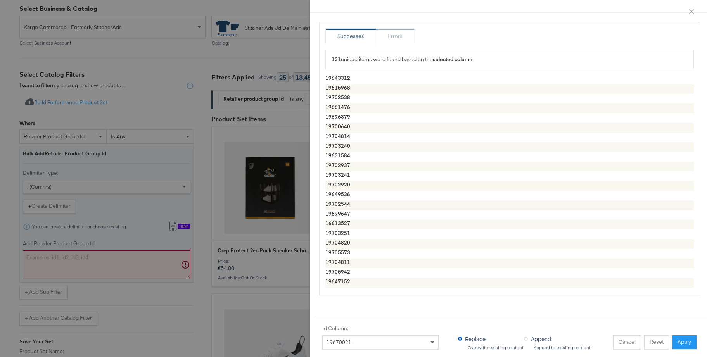
click at [677, 344] on button "Apply" at bounding box center [684, 342] width 24 height 14
type textarea "19643312,19615968,19702538,19661476,19696379,19700640,19704814,19703240,1963158…"
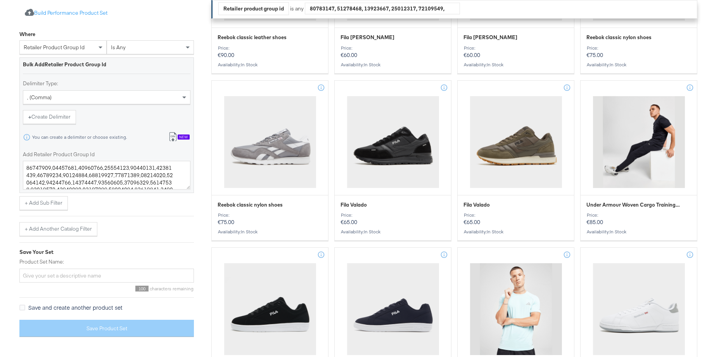
scroll to position [416, 0]
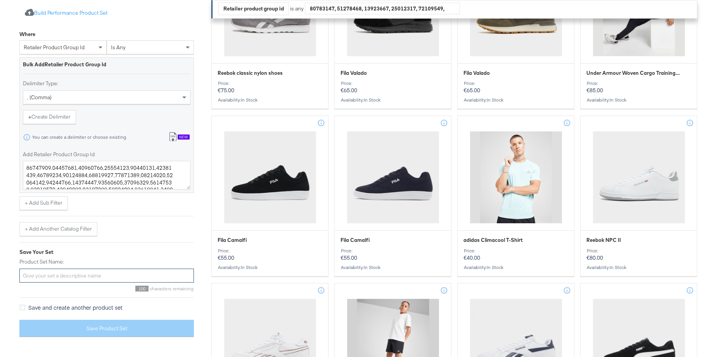
click at [58, 273] on input "Product Set Name:" at bounding box center [106, 276] width 174 height 14
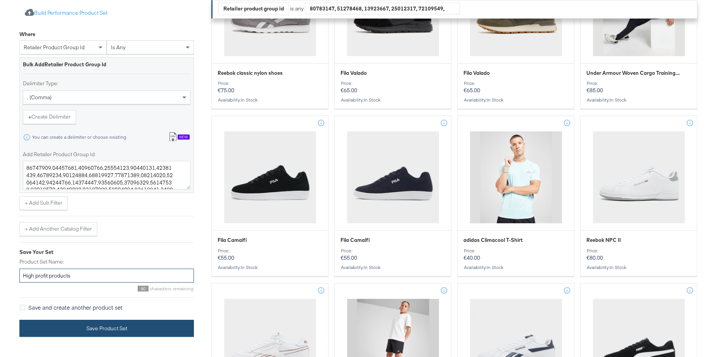
type input "High profit products"
click at [94, 325] on button "Save Product Set" at bounding box center [106, 328] width 174 height 17
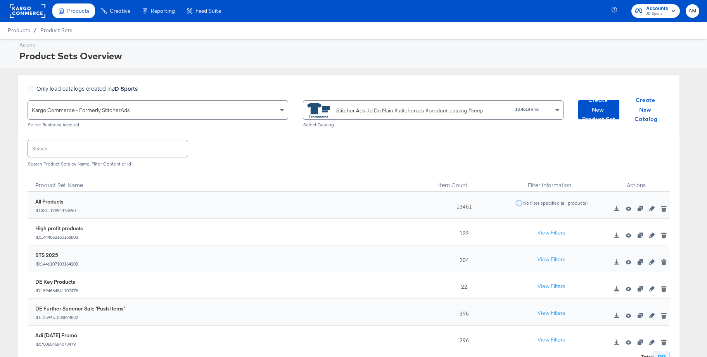
click at [29, 12] on rect at bounding box center [28, 11] width 36 height 14
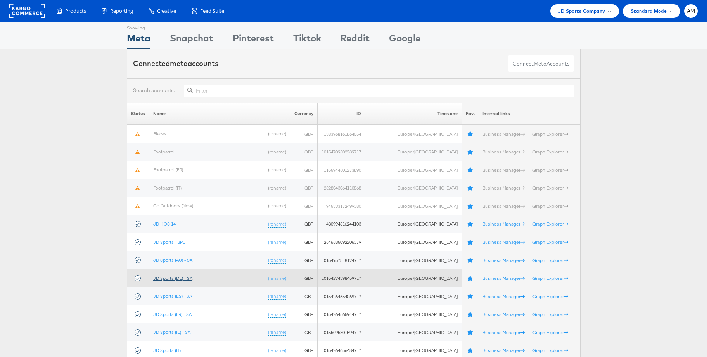
click at [177, 276] on link "JD Sports (DE) - SA" at bounding box center [172, 278] width 39 height 6
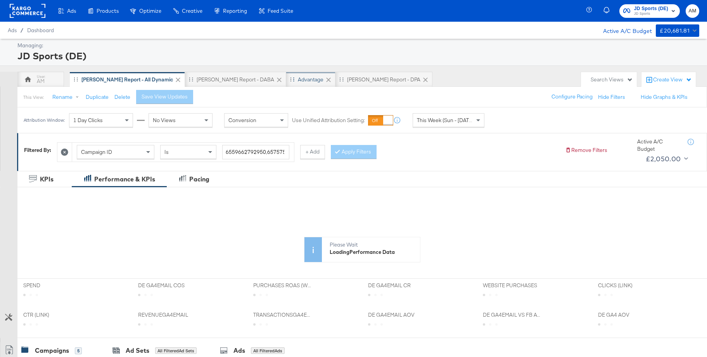
click at [298, 82] on div "Advantage" at bounding box center [311, 79] width 26 height 7
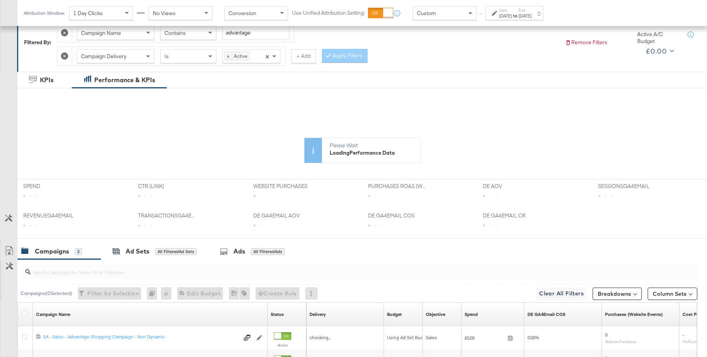
scroll to position [212, 0]
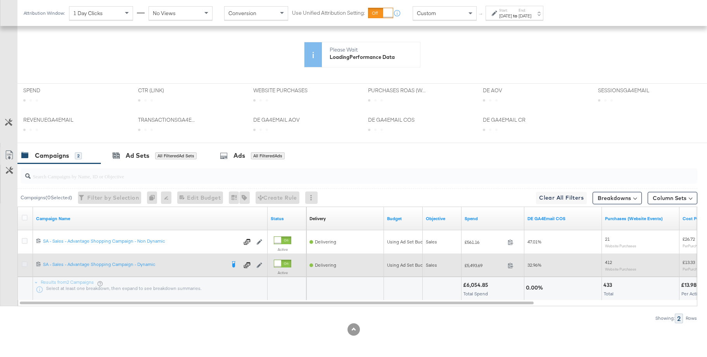
click at [26, 264] on icon at bounding box center [25, 264] width 6 height 6
click at [0, 0] on input "checkbox" at bounding box center [0, 0] width 0 height 0
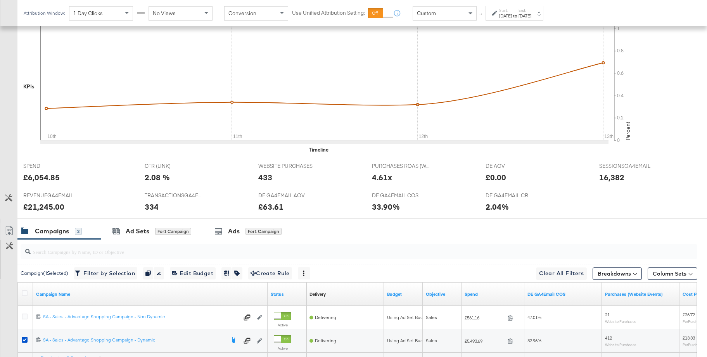
scroll to position [288, 0]
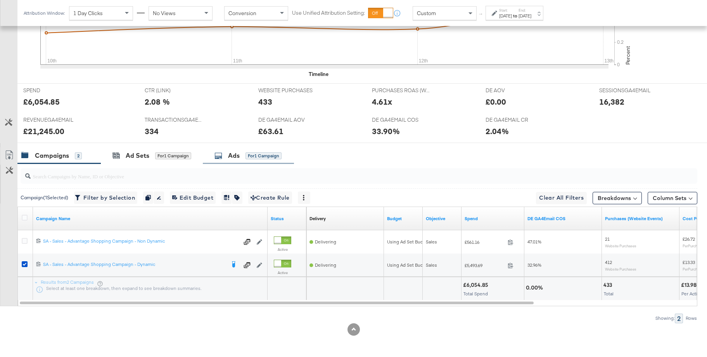
click at [233, 155] on div "Ads" at bounding box center [234, 155] width 12 height 9
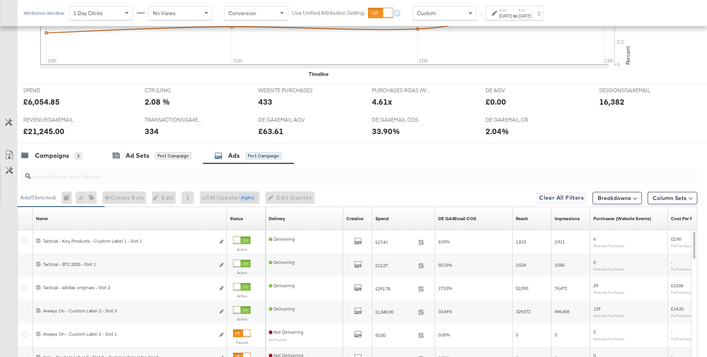
scroll to position [383, 0]
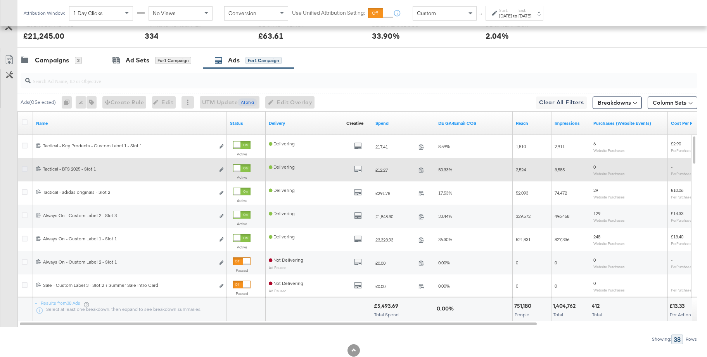
click at [24, 169] on icon at bounding box center [25, 169] width 6 height 6
click at [0, 0] on input "checkbox" at bounding box center [0, 0] width 0 height 0
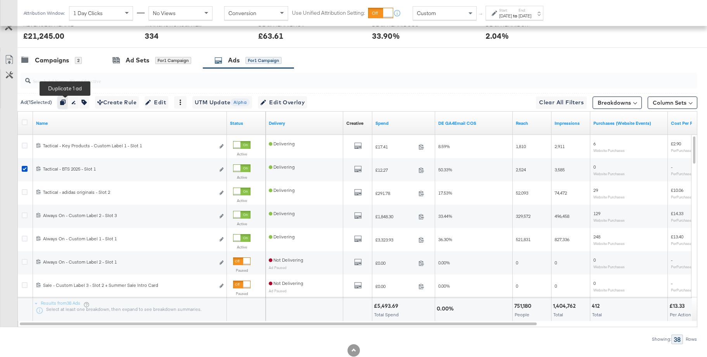
click at [66, 102] on icon "button" at bounding box center [62, 102] width 5 height 5
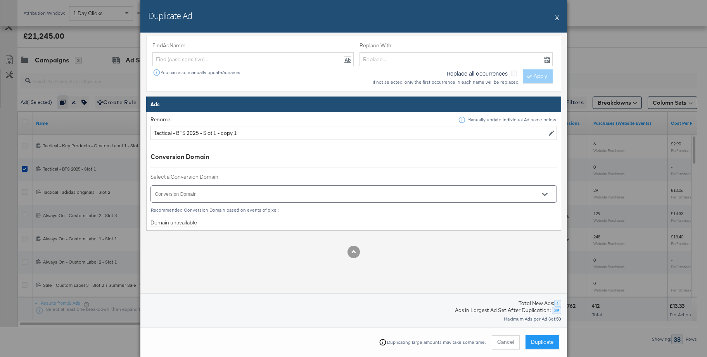
scroll to position [234, 0]
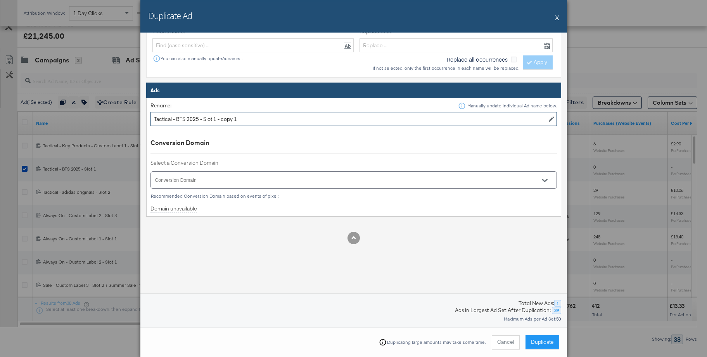
drag, startPoint x: 178, startPoint y: 119, endPoint x: 268, endPoint y: 121, distance: 90.4
click at [268, 121] on input "Tactical - BTS 2025 - Slot 1 - copy 1" at bounding box center [353, 119] width 406 height 14
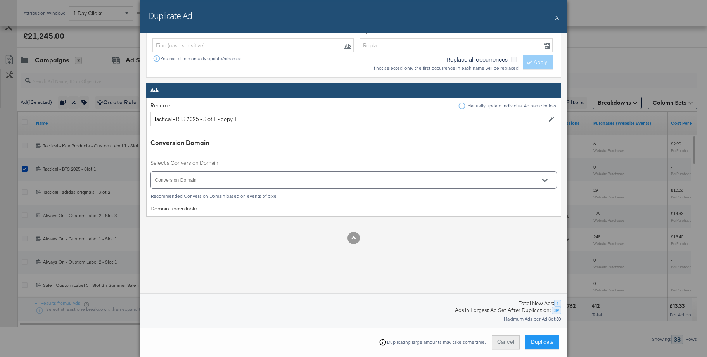
click at [498, 342] on button "Cancel" at bounding box center [506, 342] width 28 height 14
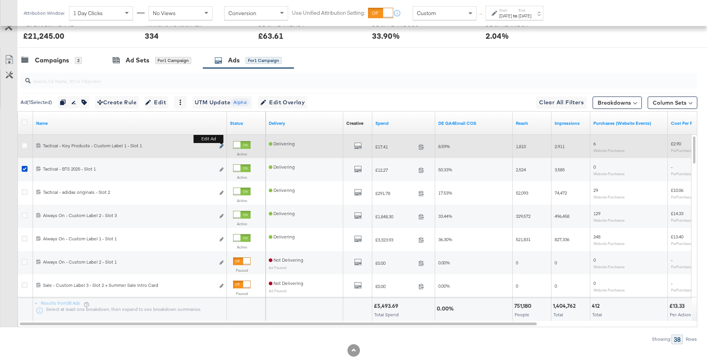
click at [223, 145] on icon "link" at bounding box center [221, 146] width 4 height 4
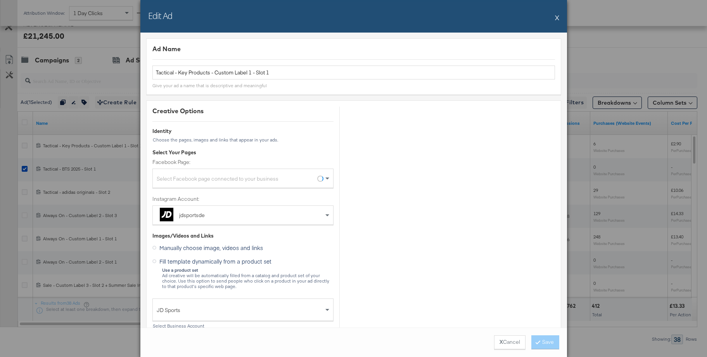
scroll to position [155, 0]
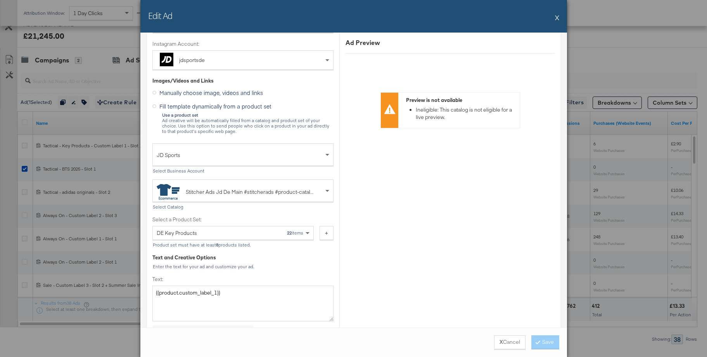
click at [558, 17] on button "X" at bounding box center [557, 18] width 4 height 16
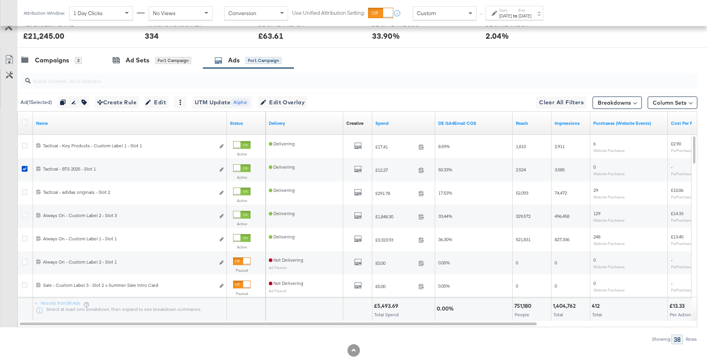
scroll to position [382, 0]
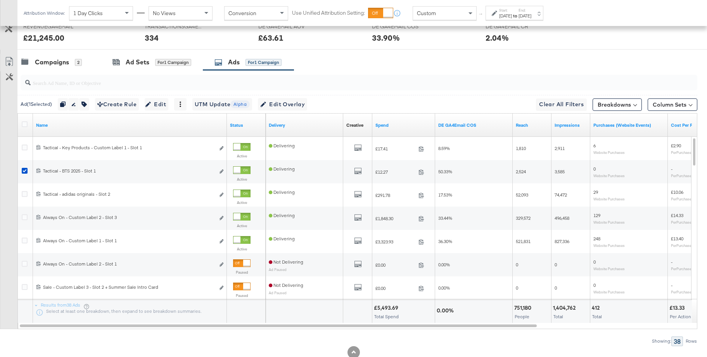
click at [512, 16] on div "[DATE]" at bounding box center [505, 16] width 13 height 6
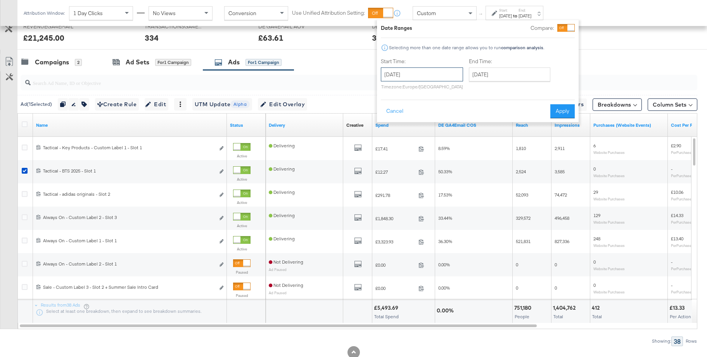
click at [428, 73] on input "August 10th 2025" at bounding box center [422, 74] width 82 height 14
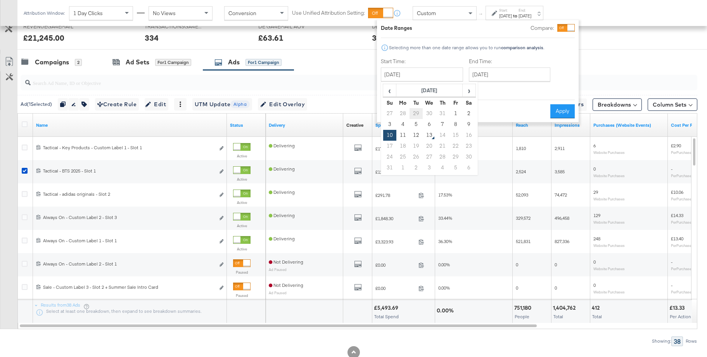
click at [417, 114] on td "29" at bounding box center [415, 113] width 13 height 11
type input "July 29th 2025"
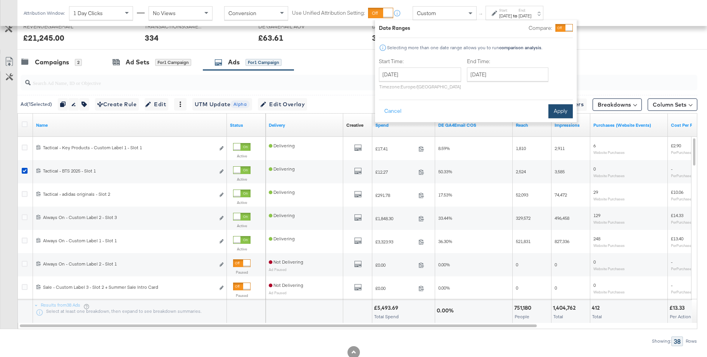
click at [553, 112] on button "Apply" at bounding box center [560, 111] width 24 height 14
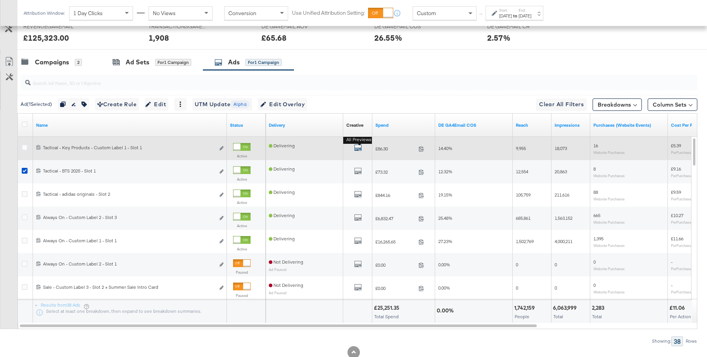
click at [358, 149] on icon "default" at bounding box center [358, 148] width 8 height 8
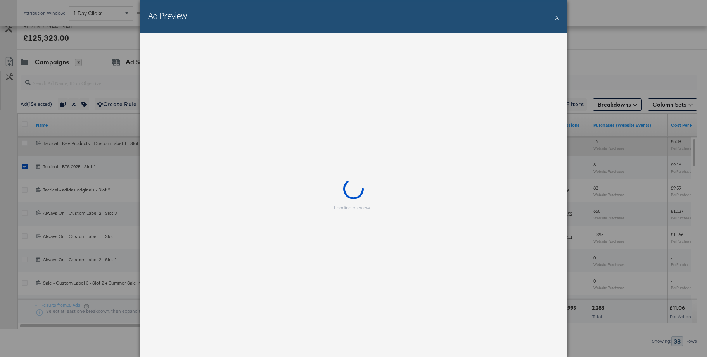
scroll to position [384, 0]
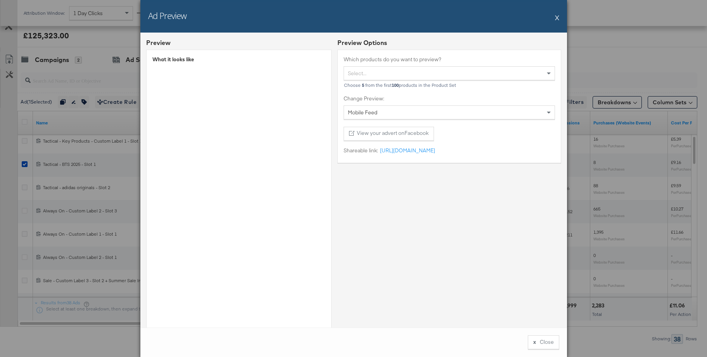
click at [556, 16] on button "X" at bounding box center [557, 18] width 4 height 16
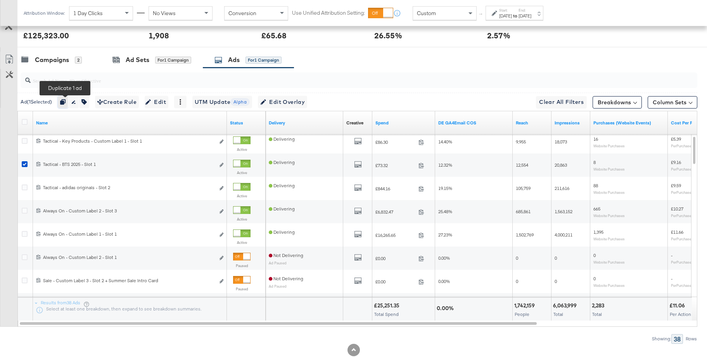
click at [66, 103] on icon "button" at bounding box center [62, 101] width 5 height 5
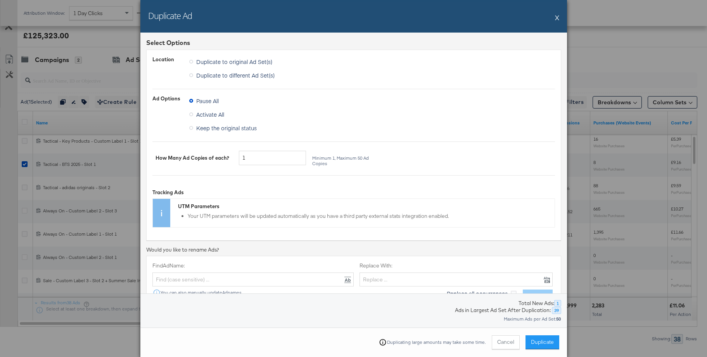
click at [557, 16] on button "X" at bounding box center [557, 18] width 4 height 16
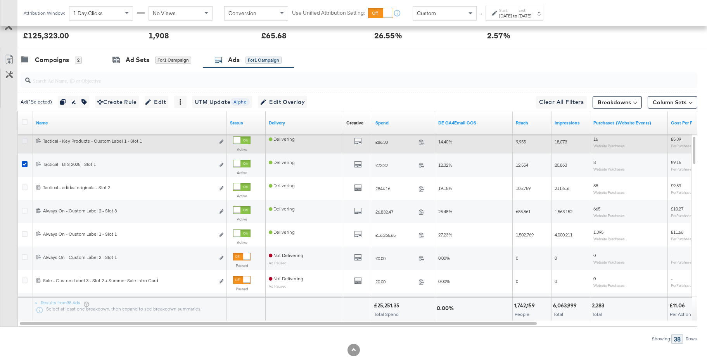
click at [22, 141] on icon at bounding box center [25, 141] width 6 height 6
click at [0, 0] on input "checkbox" at bounding box center [0, 0] width 0 height 0
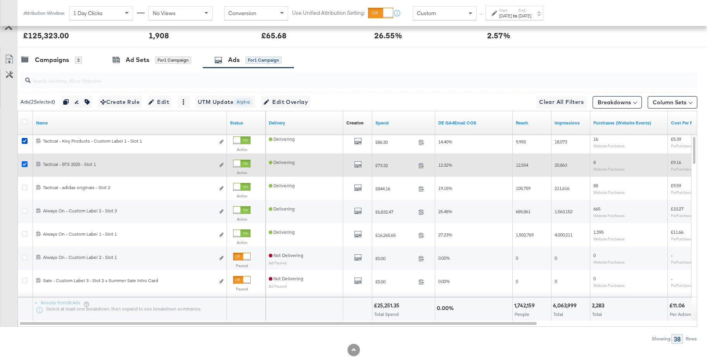
click at [24, 164] on icon at bounding box center [25, 164] width 6 height 6
click at [0, 0] on input "checkbox" at bounding box center [0, 0] width 0 height 0
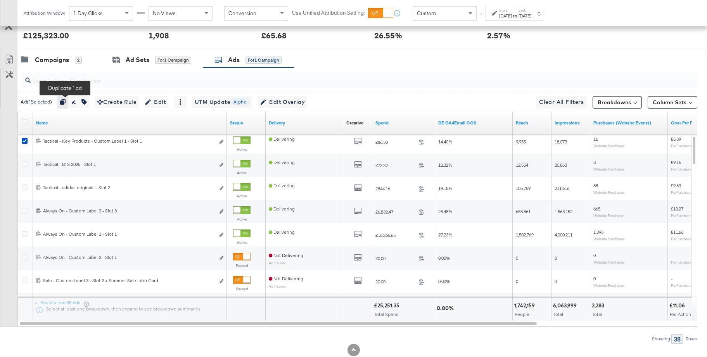
click at [64, 103] on icon "button" at bounding box center [62, 101] width 5 height 5
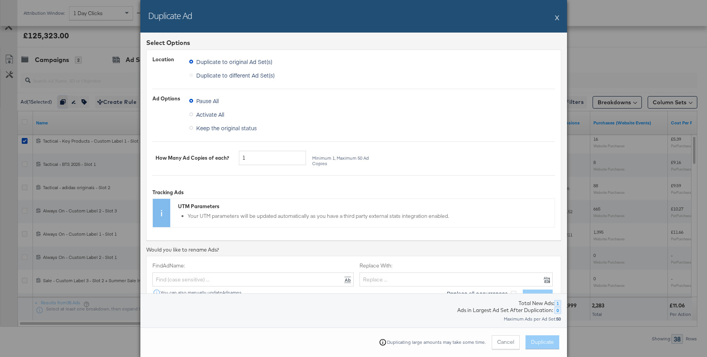
scroll to position [118, 0]
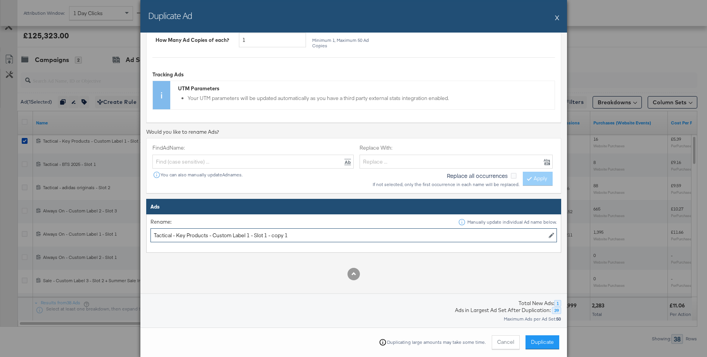
drag, startPoint x: 290, startPoint y: 236, endPoint x: 311, endPoint y: 236, distance: 20.9
click at [311, 236] on input "Tactical - Key Products - Custom Label 1 - Slot 1 - copy 1" at bounding box center [353, 235] width 406 height 14
drag, startPoint x: 208, startPoint y: 237, endPoint x: 180, endPoint y: 236, distance: 27.9
click at [180, 236] on input "Tactical - Key Products - Custom Label 1 - Slot 1" at bounding box center [353, 235] width 406 height 14
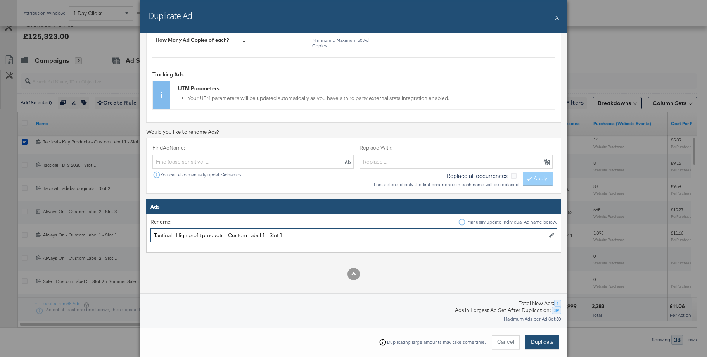
type input "Tactical - High profit products - Custom Label 1 - Slot 1"
click at [535, 343] on span "Duplicate" at bounding box center [542, 342] width 23 height 7
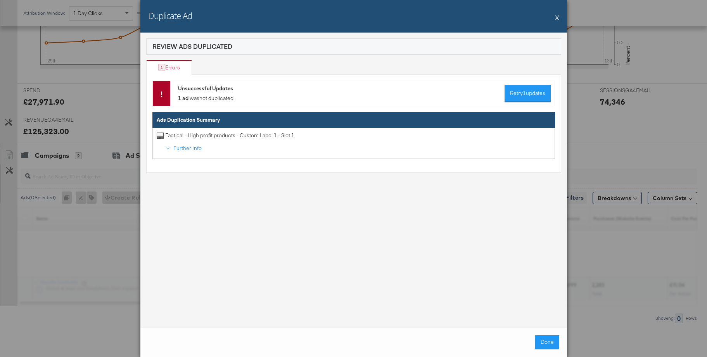
scroll to position [288, 0]
click at [556, 17] on button "X" at bounding box center [557, 18] width 4 height 16
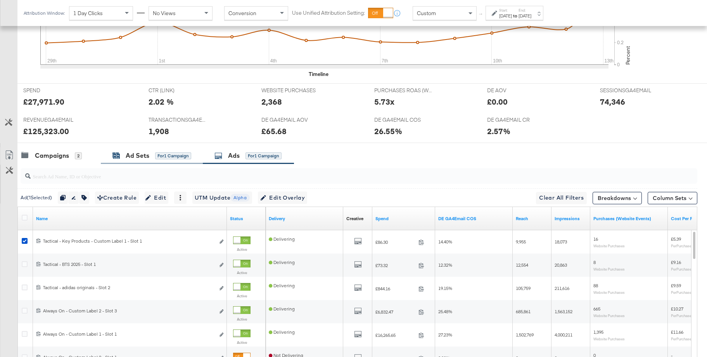
click at [140, 153] on div "Ad Sets" at bounding box center [138, 155] width 24 height 9
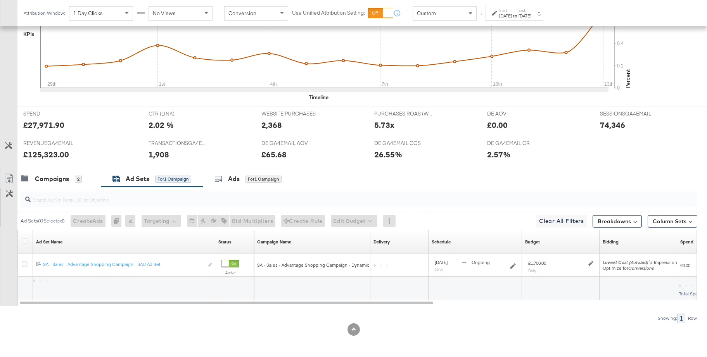
scroll to position [265, 0]
click at [226, 182] on div "Ads for 1 Campaign" at bounding box center [247, 178] width 67 height 9
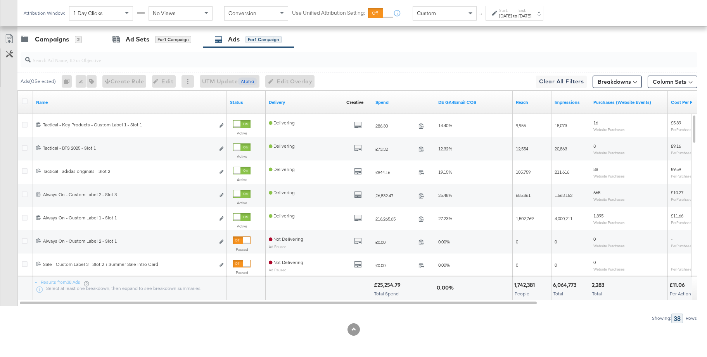
scroll to position [404, 0]
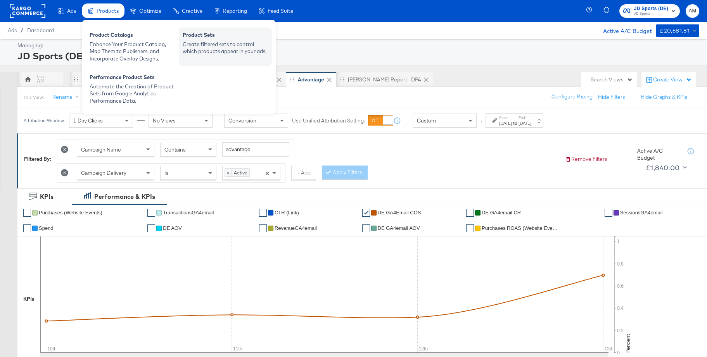
click at [190, 35] on div "Product Sets" at bounding box center [225, 35] width 85 height 9
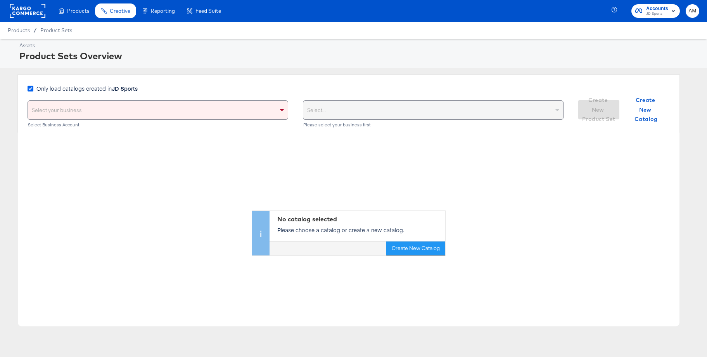
click at [31, 88] on icon at bounding box center [31, 89] width 6 height 6
click at [0, 0] on input "Only load catalogs created in JD Sports" at bounding box center [0, 0] width 0 height 0
click at [47, 111] on div "Select your business" at bounding box center [158, 110] width 260 height 19
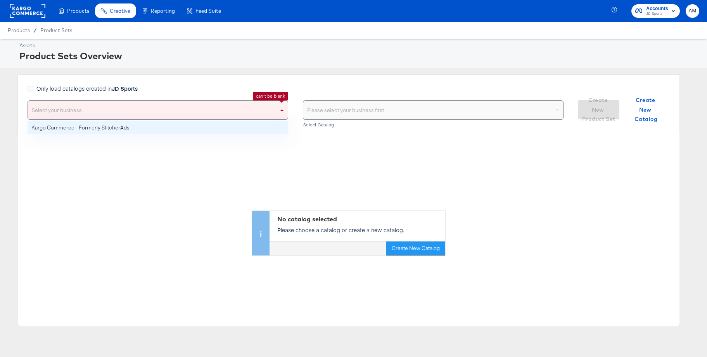
drag, startPoint x: 54, startPoint y: 128, endPoint x: 199, endPoint y: 124, distance: 145.1
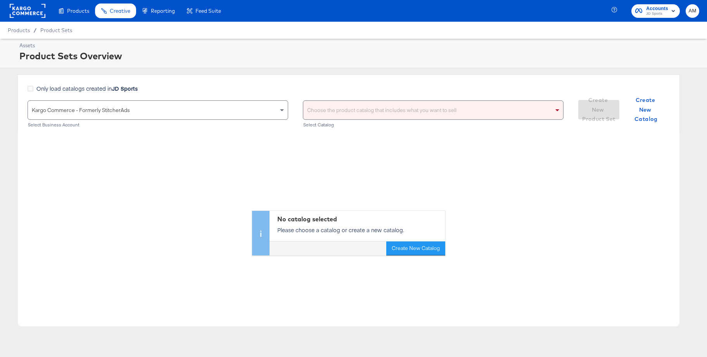
click at [350, 114] on div "Choose the product catalog that includes what you want to sell" at bounding box center [433, 110] width 260 height 19
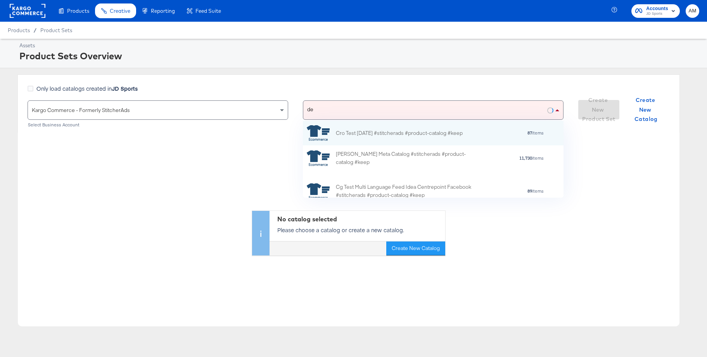
scroll to position [77, 261]
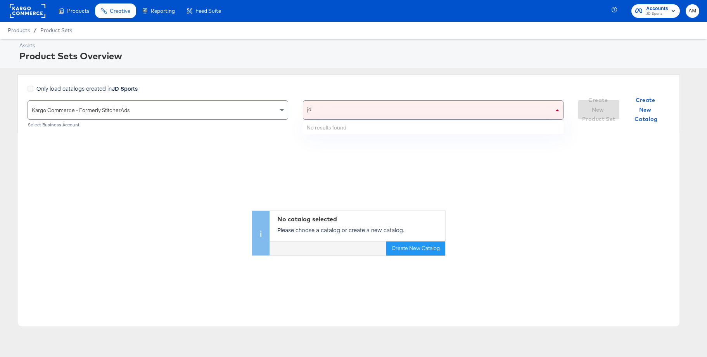
type input "jd"
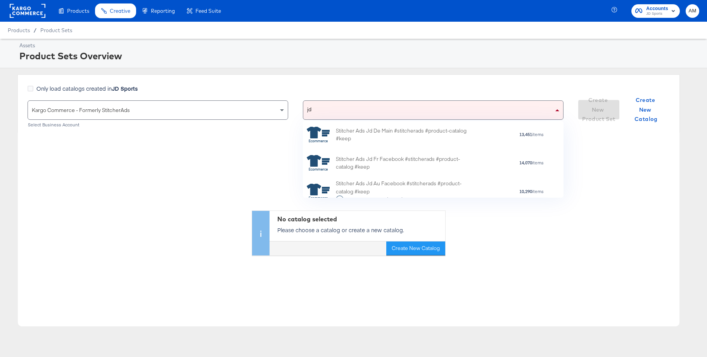
scroll to position [684, 0]
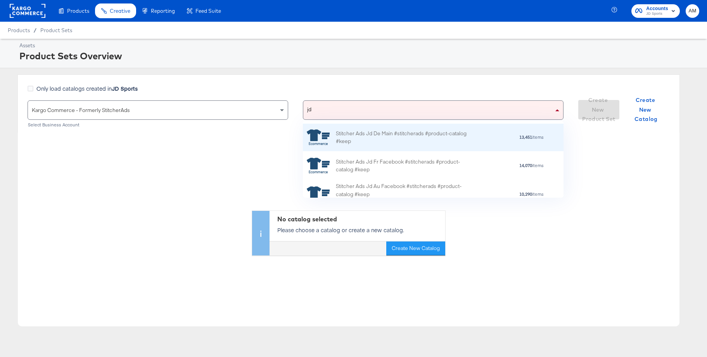
click at [388, 138] on div "Stitcher Ads Jd De Main #stitcherads #product-catalog #keep" at bounding box center [404, 137] width 136 height 16
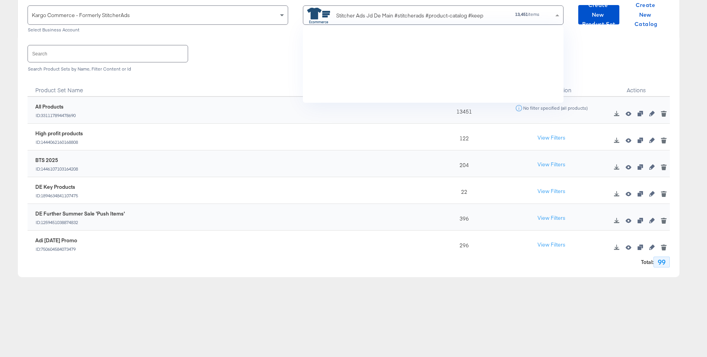
scroll to position [4638, 0]
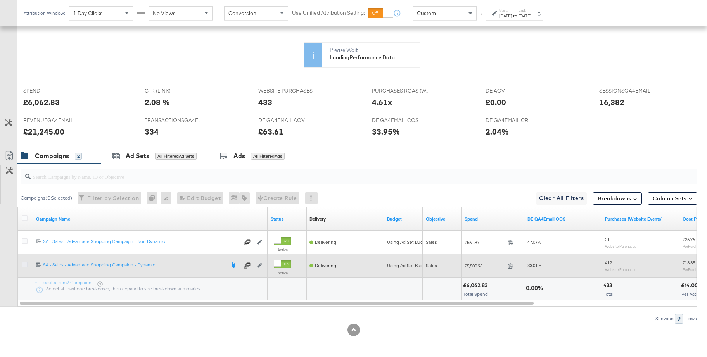
scroll to position [288, 0]
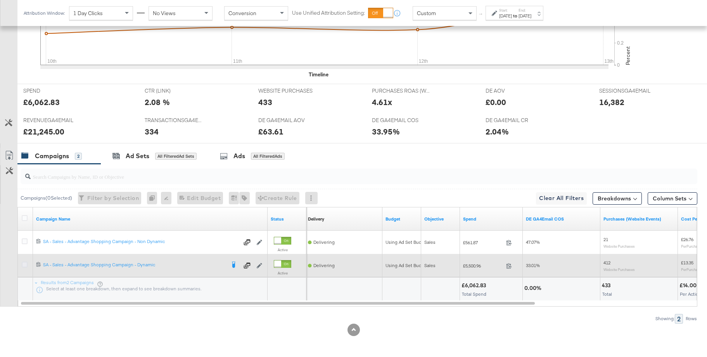
click at [27, 264] on icon at bounding box center [25, 265] width 6 height 6
click at [0, 0] on input "checkbox" at bounding box center [0, 0] width 0 height 0
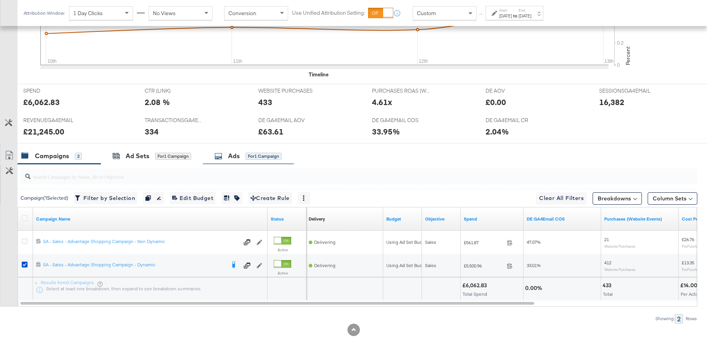
drag, startPoint x: 230, startPoint y: 156, endPoint x: 247, endPoint y: 156, distance: 16.7
click at [230, 156] on div "Ads" at bounding box center [234, 156] width 12 height 9
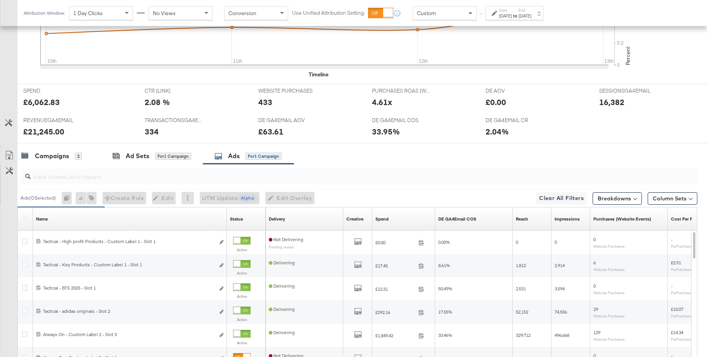
scroll to position [404, 0]
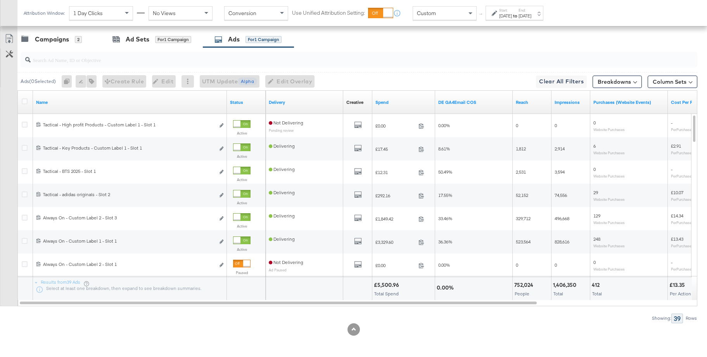
click at [454, 15] on div "Custom" at bounding box center [444, 13] width 63 height 13
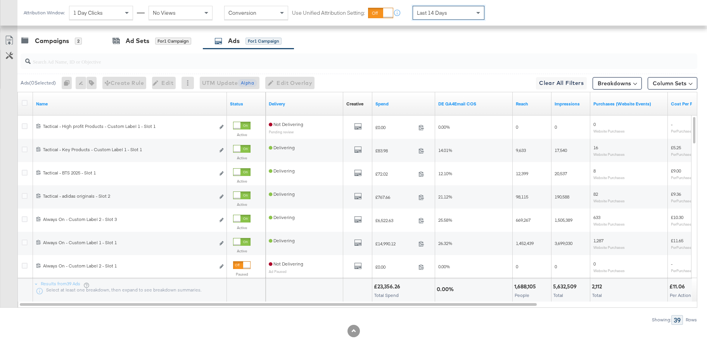
scroll to position [404, 0]
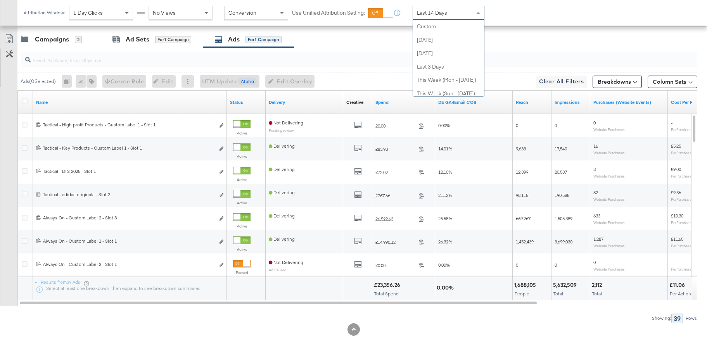
click at [437, 16] on span "Last 14 Days" at bounding box center [432, 12] width 30 height 7
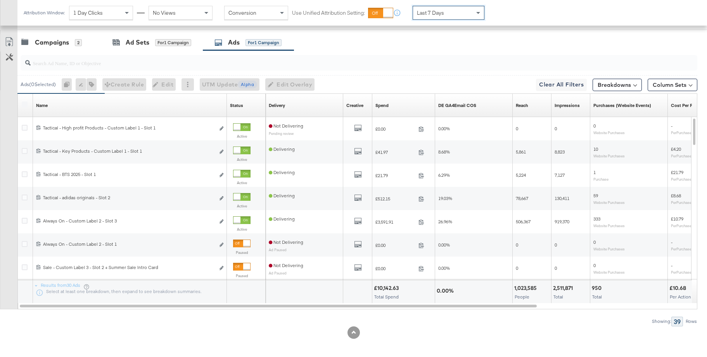
scroll to position [401, 0]
click at [428, 14] on span "Last 7 Days" at bounding box center [430, 12] width 27 height 7
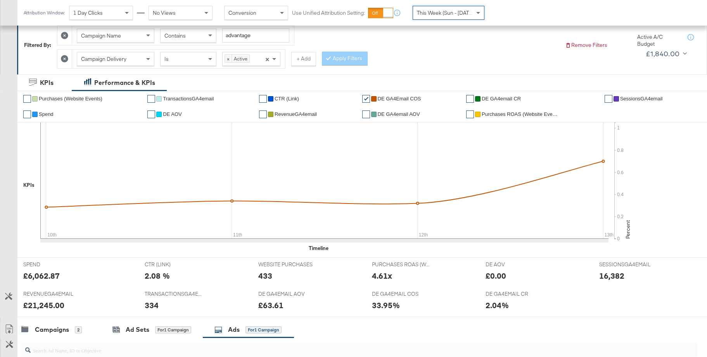
scroll to position [0, 0]
